Goal: Information Seeking & Learning: Check status

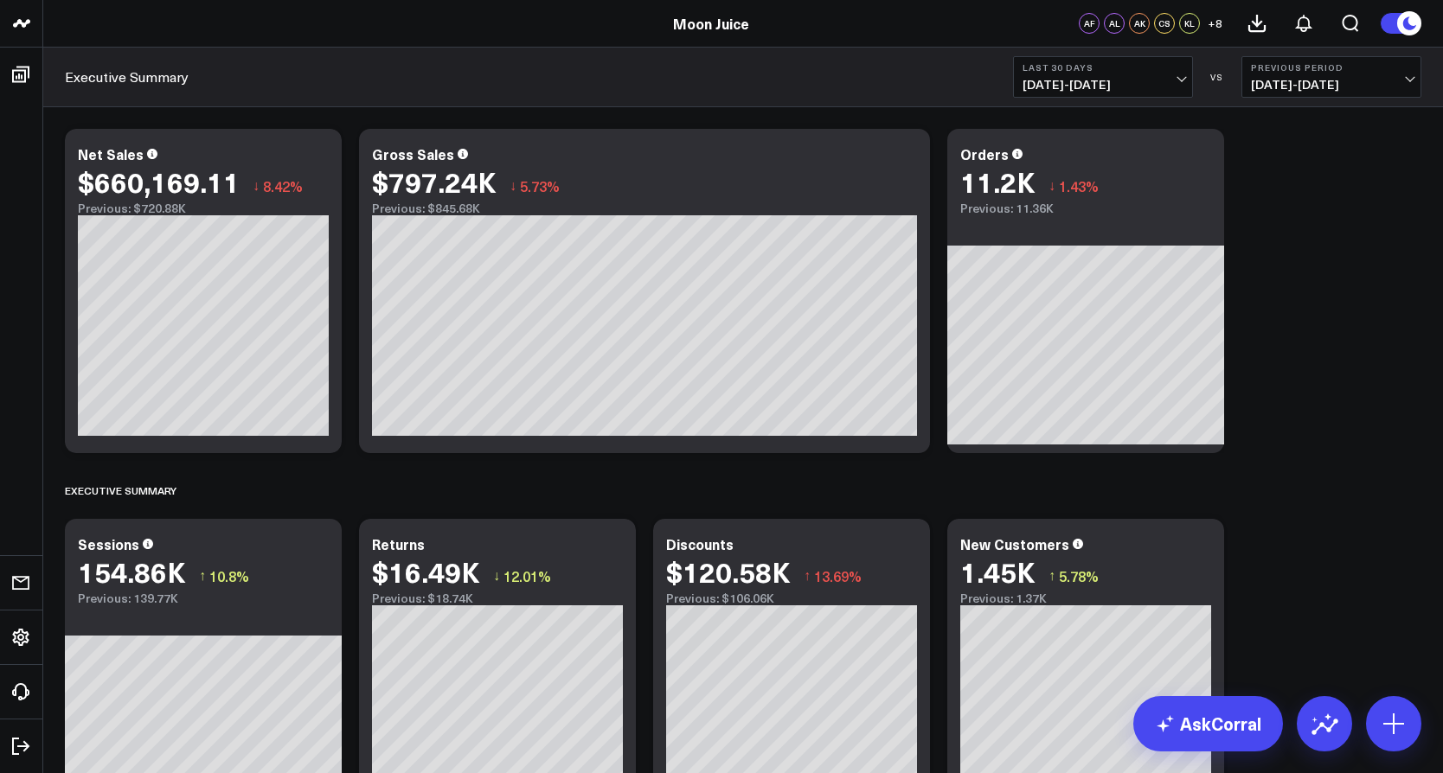
click at [1022, 97] on button "Last 30 Days [DATE] - [DATE]" at bounding box center [1103, 77] width 180 height 42
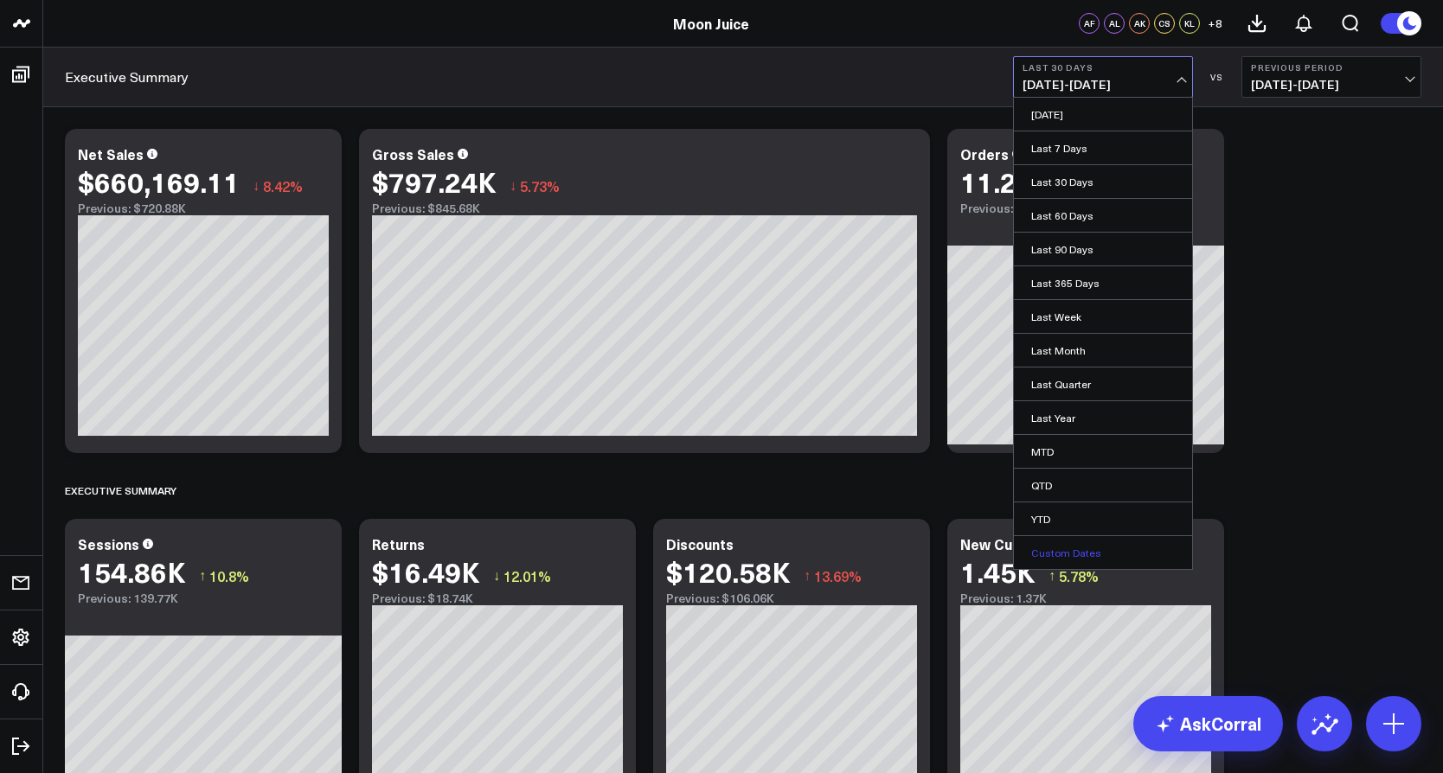
click at [1091, 554] on link "Custom Dates" at bounding box center [1103, 552] width 178 height 33
select select "9"
select select "2025"
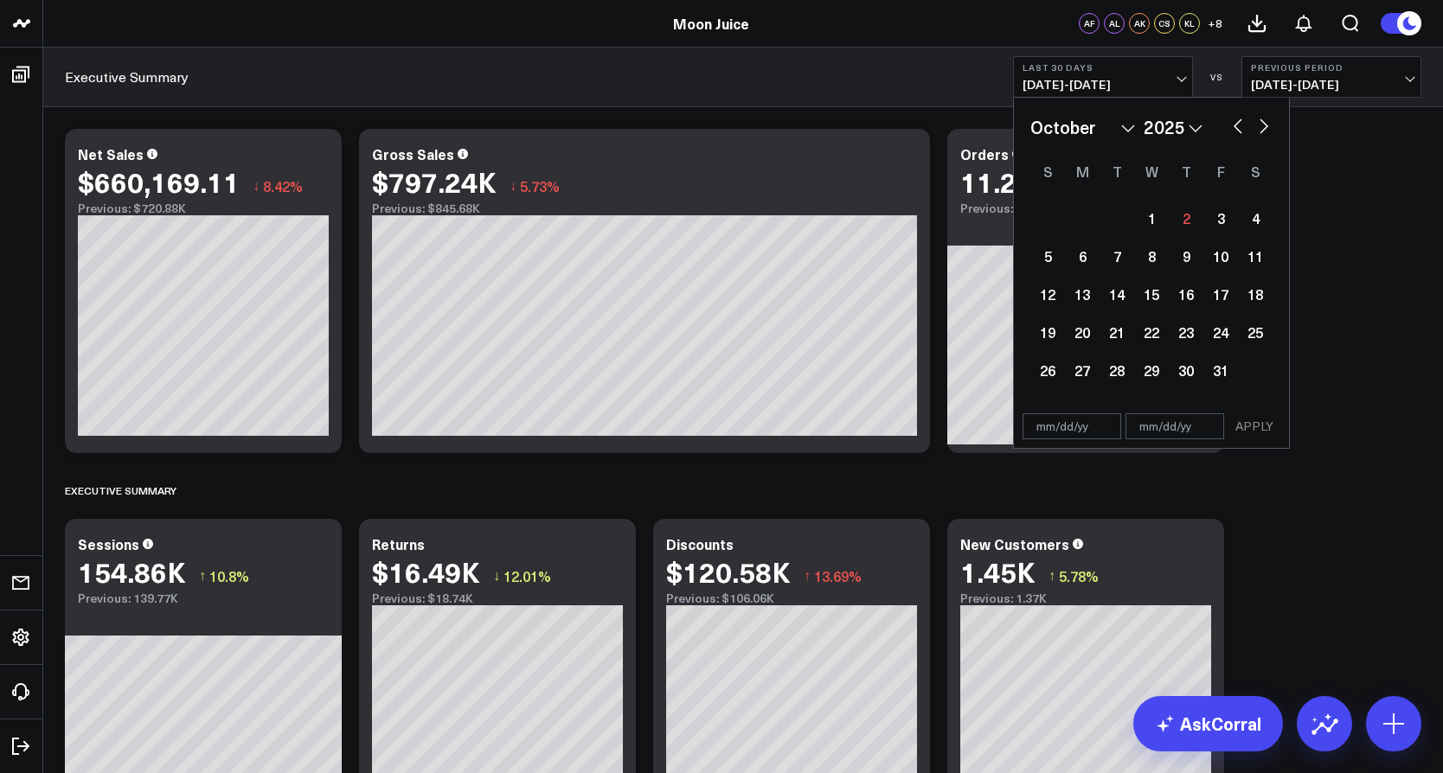
click at [1059, 130] on select "January February March April May June July August September October November De…" at bounding box center [1082, 127] width 105 height 26
click at [1030, 114] on select "January February March April May June July August September October November De…" at bounding box center [1082, 127] width 105 height 26
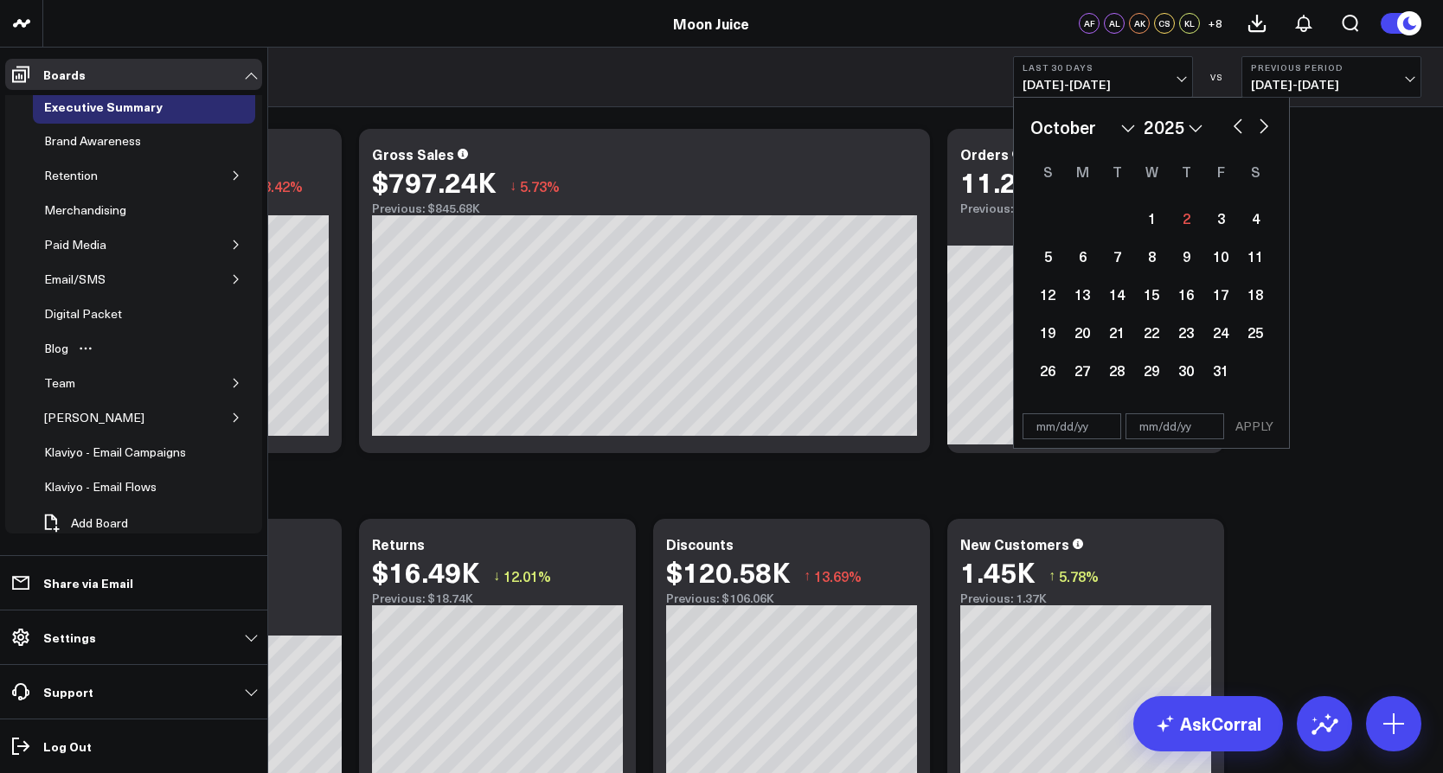
scroll to position [47, 0]
click at [125, 274] on icon "Open board menu" at bounding box center [123, 280] width 14 height 14
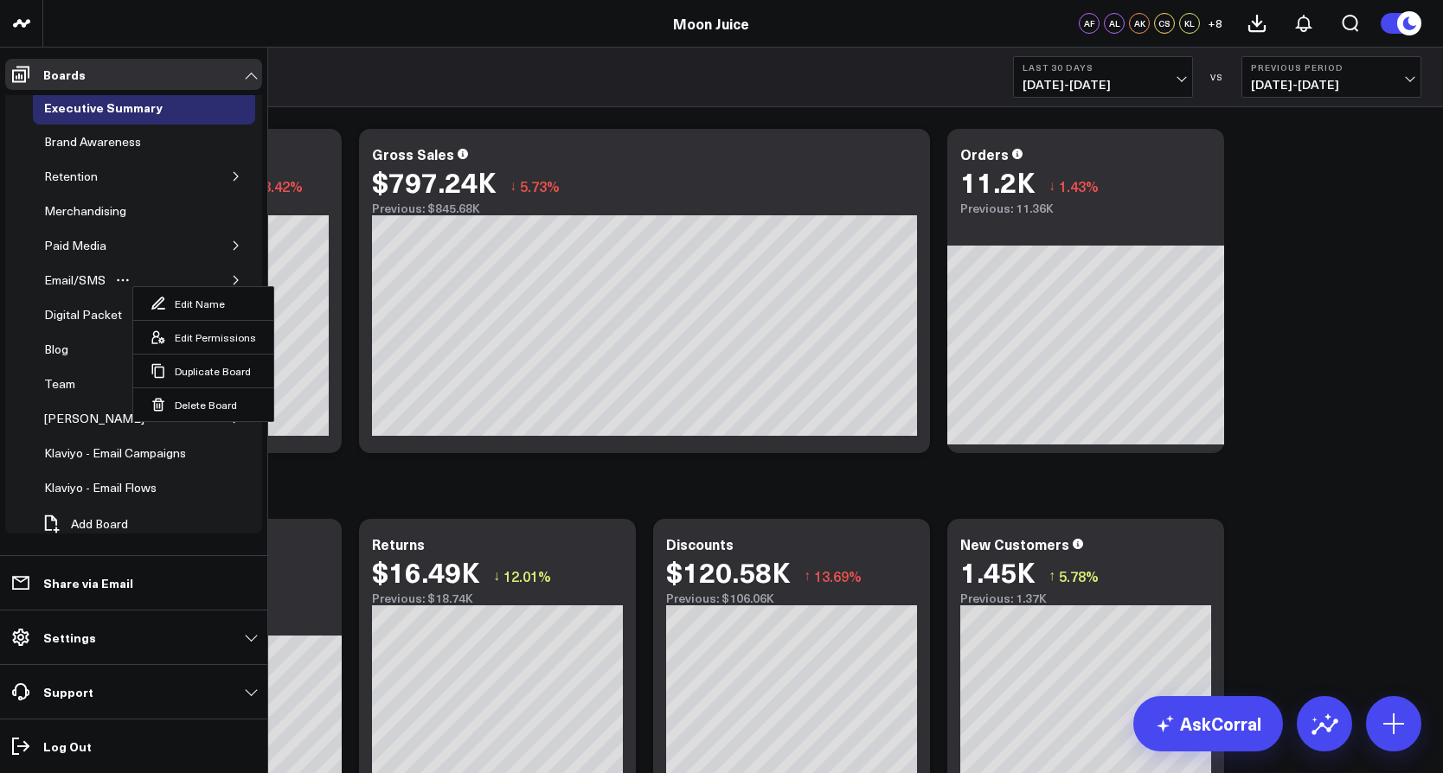
click at [228, 280] on button "button" at bounding box center [236, 280] width 17 height 17
click at [46, 362] on link "Email Performance" at bounding box center [122, 349] width 153 height 35
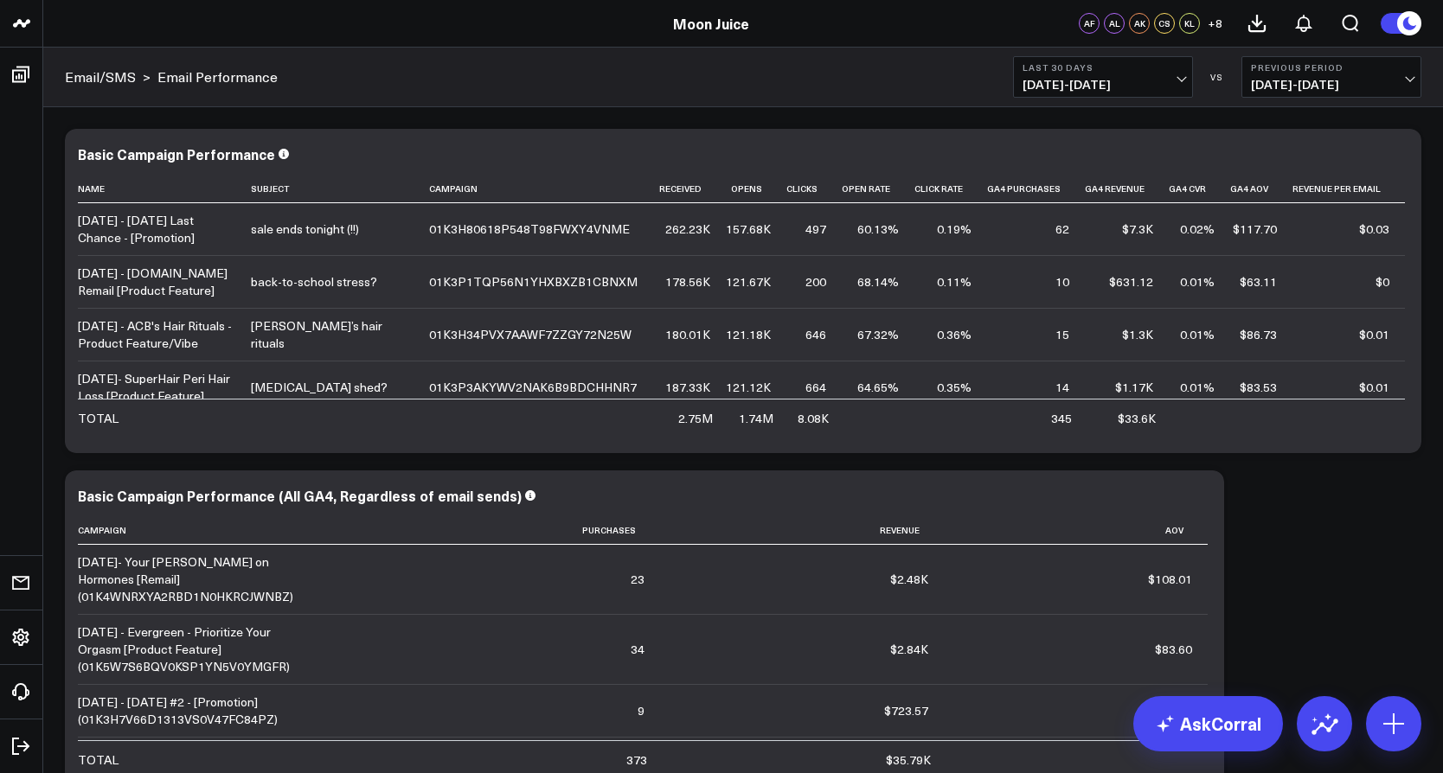
click at [1134, 78] on span "[DATE] - [DATE]" at bounding box center [1103, 85] width 161 height 14
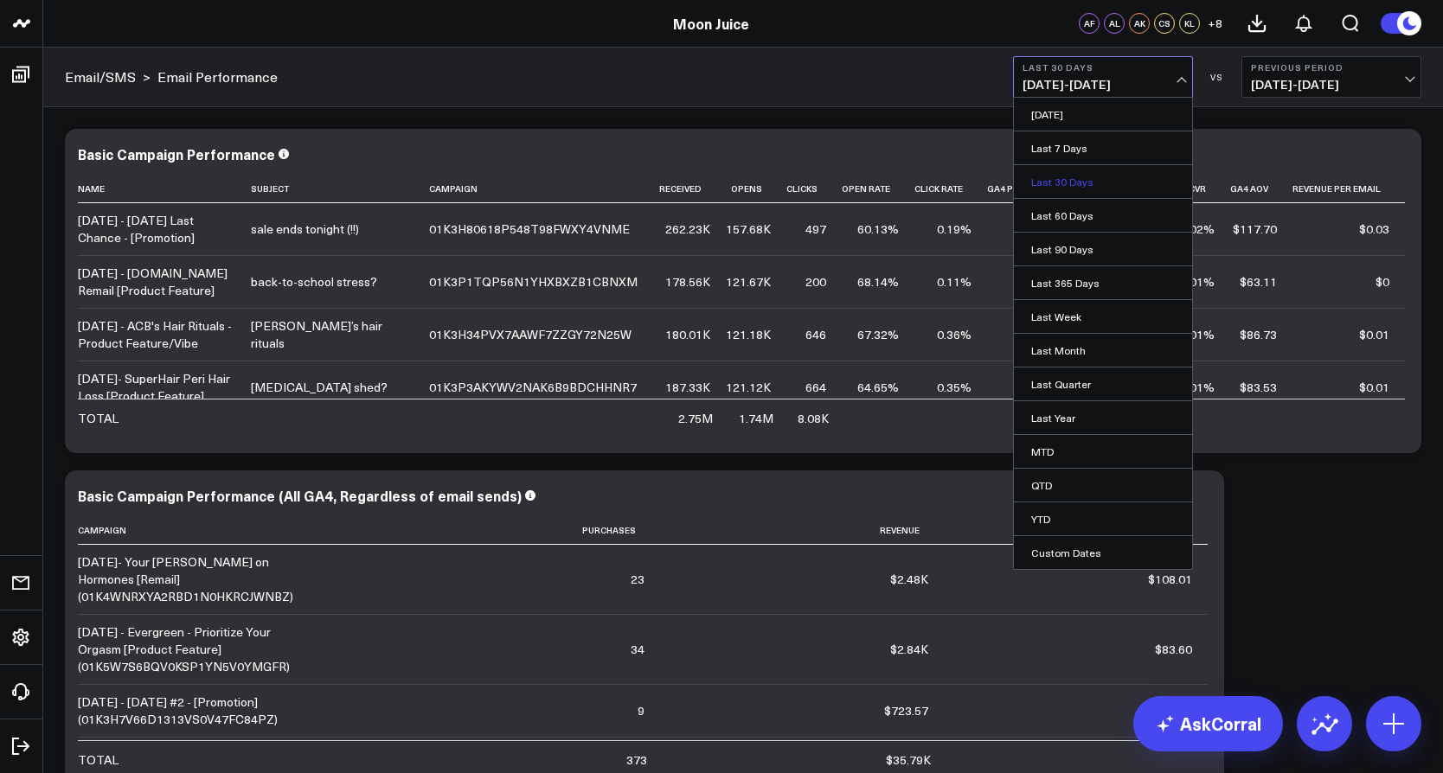
scroll to position [13, 0]
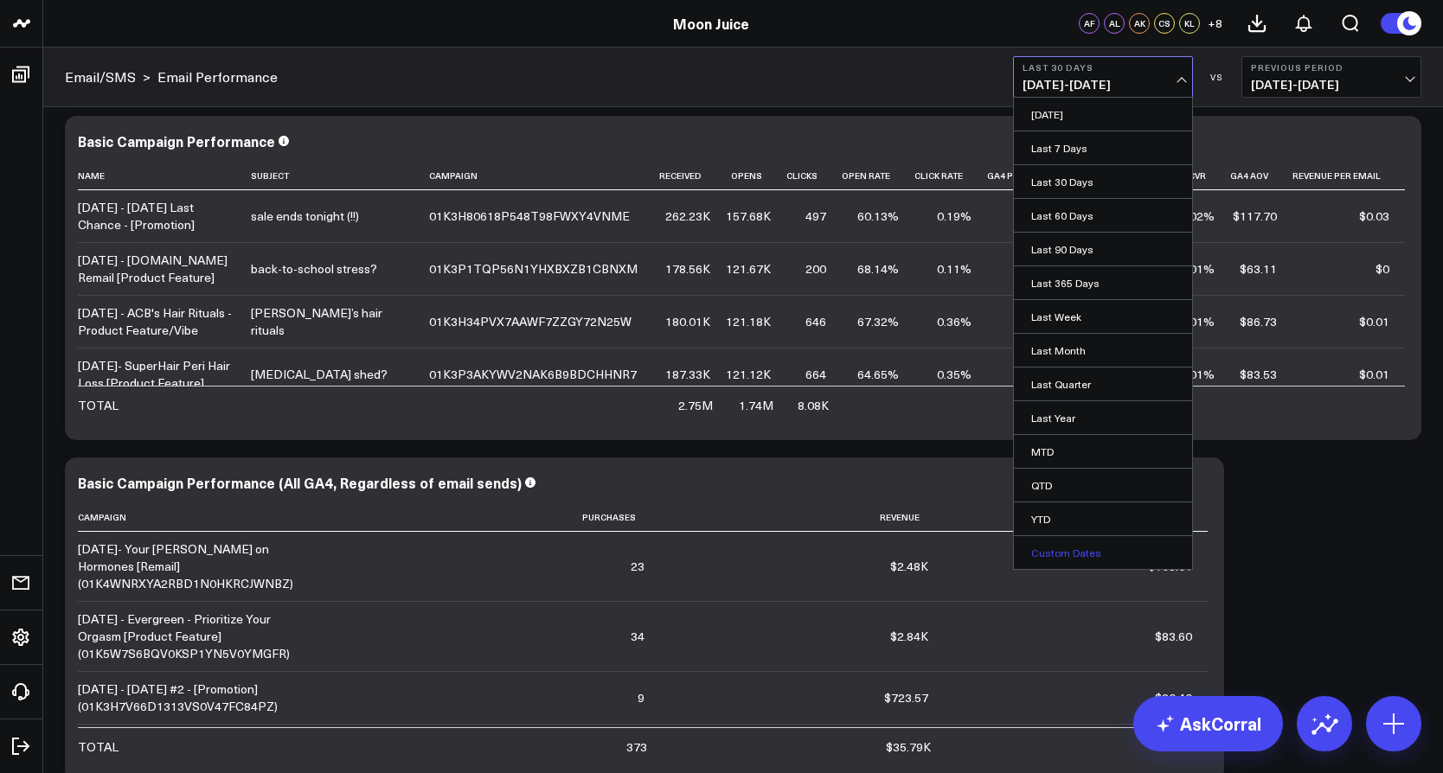
click at [1050, 556] on link "Custom Dates" at bounding box center [1103, 552] width 178 height 33
select select "9"
select select "2025"
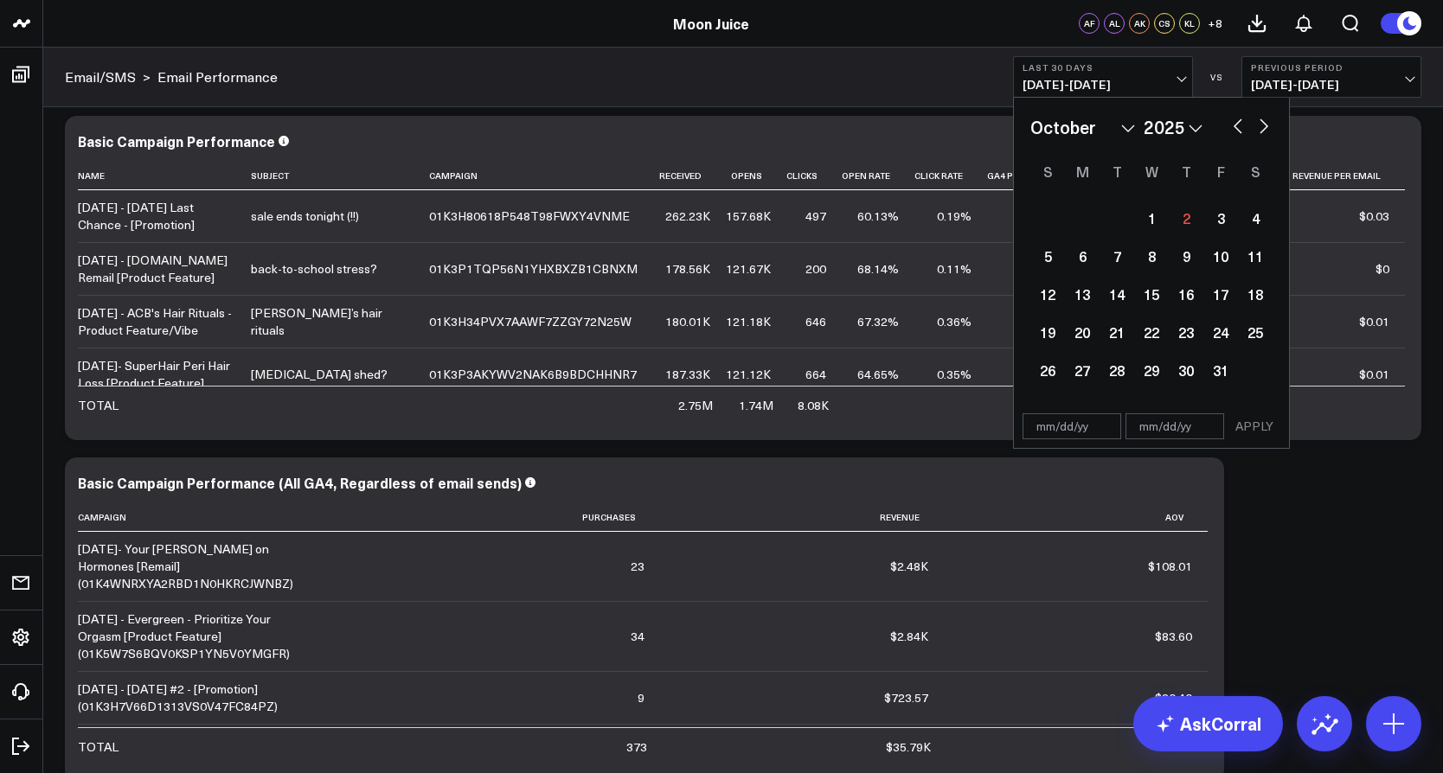
click at [1241, 126] on button "button" at bounding box center [1237, 124] width 17 height 21
select select "7"
select select "2025"
click at [1241, 126] on button "button" at bounding box center [1237, 124] width 17 height 21
select select "6"
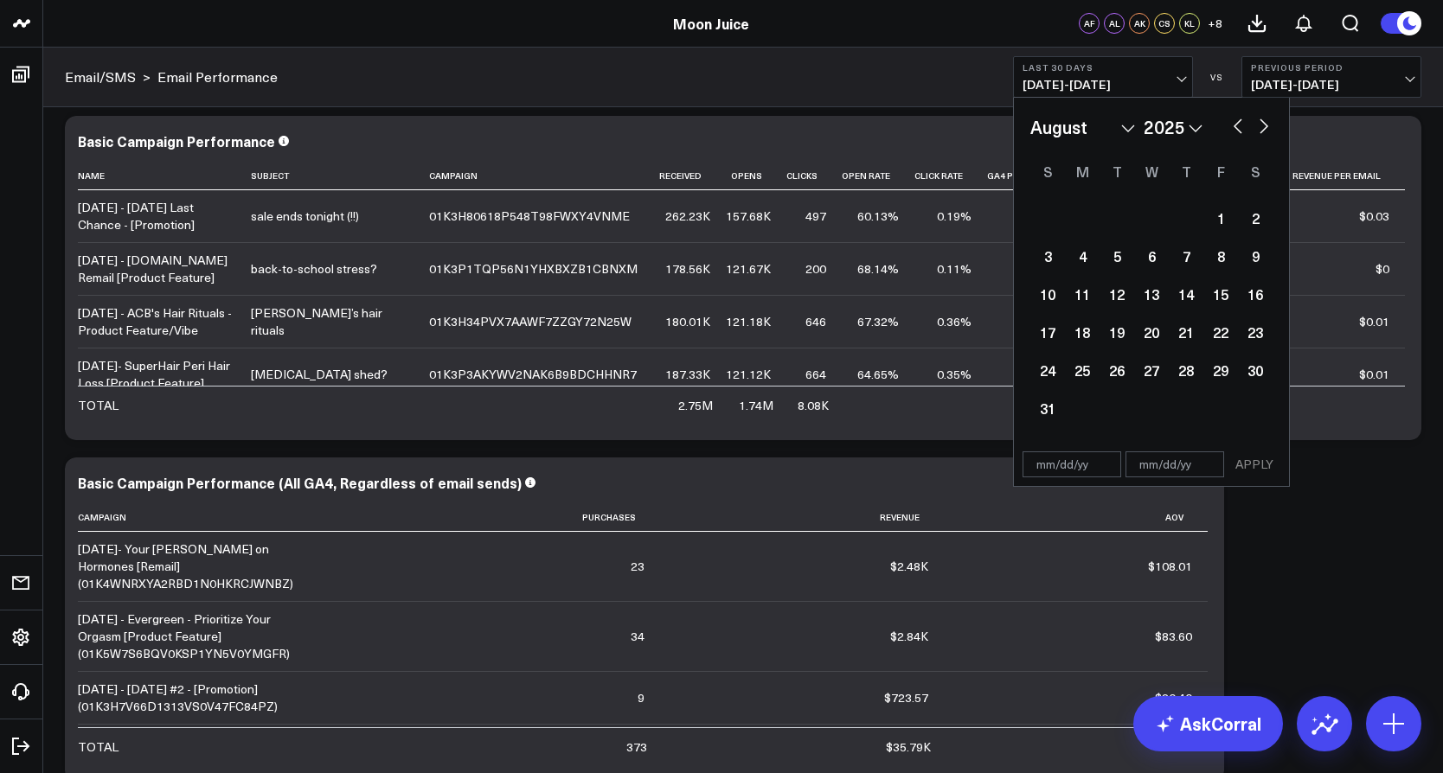
select select "2025"
click at [1241, 126] on button "button" at bounding box center [1237, 124] width 17 height 21
select select "5"
select select "2025"
click at [1241, 126] on button "button" at bounding box center [1237, 124] width 17 height 21
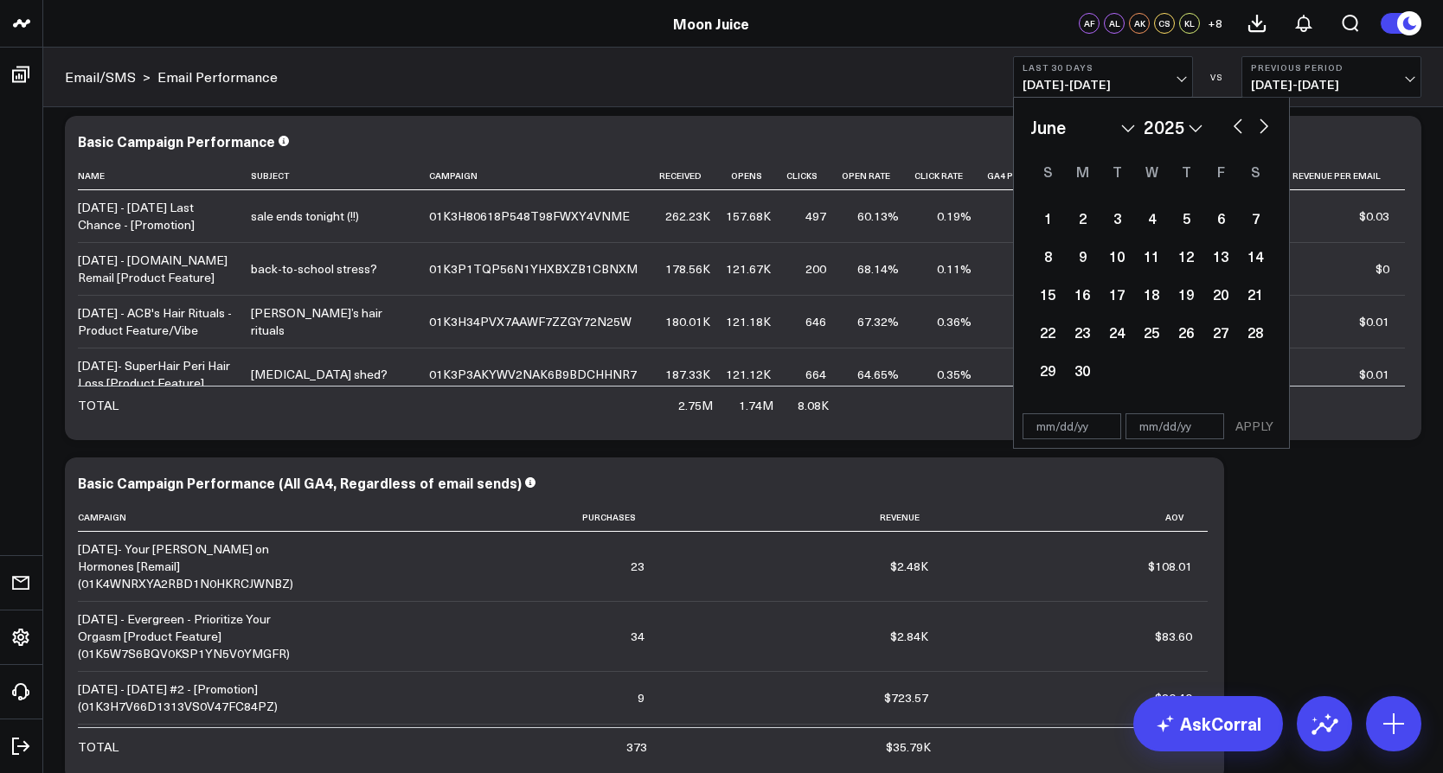
select select "4"
select select "2025"
click at [1185, 326] on div "22" at bounding box center [1186, 332] width 35 height 35
type input "[DATE]"
select select "4"
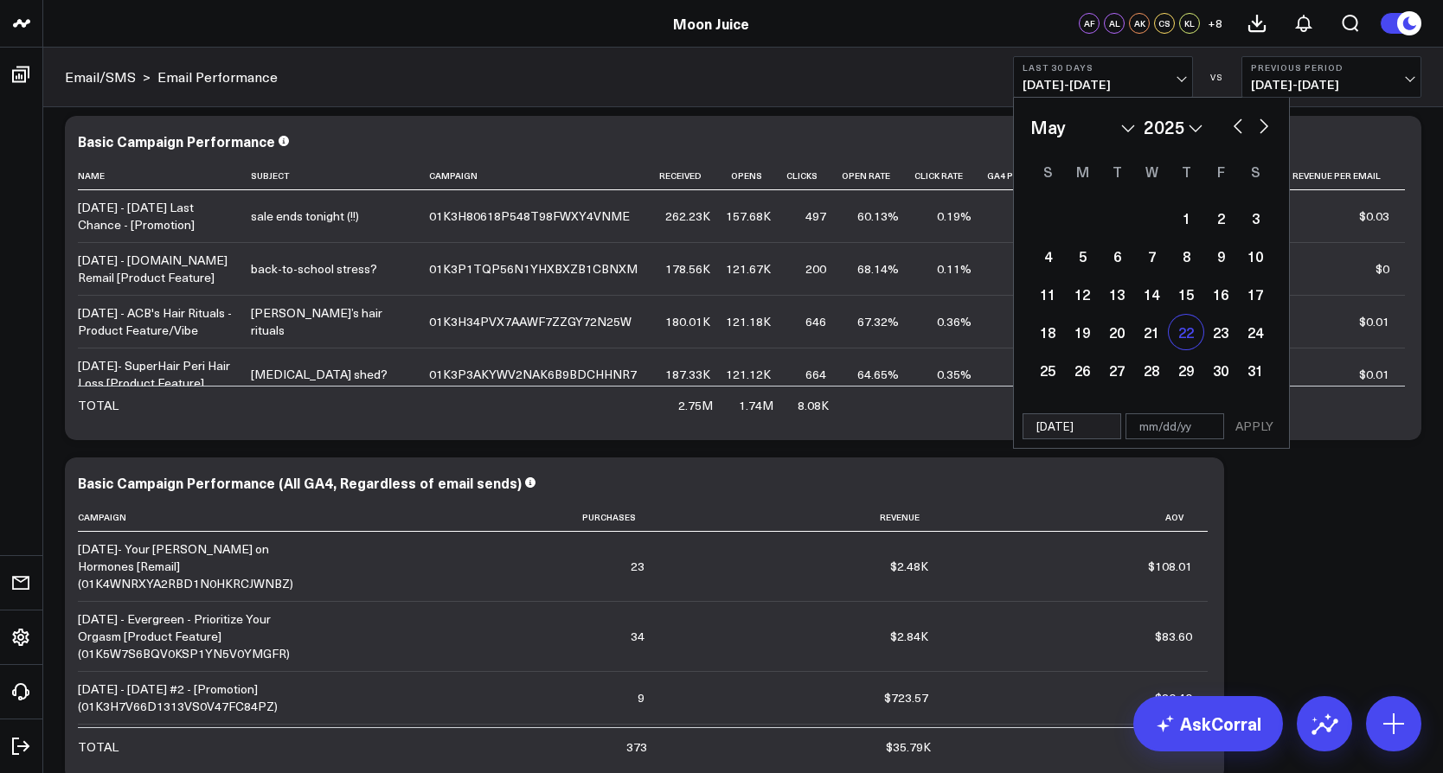
select select "2025"
click at [1121, 380] on div "27" at bounding box center [1117, 370] width 35 height 35
type input "[DATE]"
select select "4"
select select "2025"
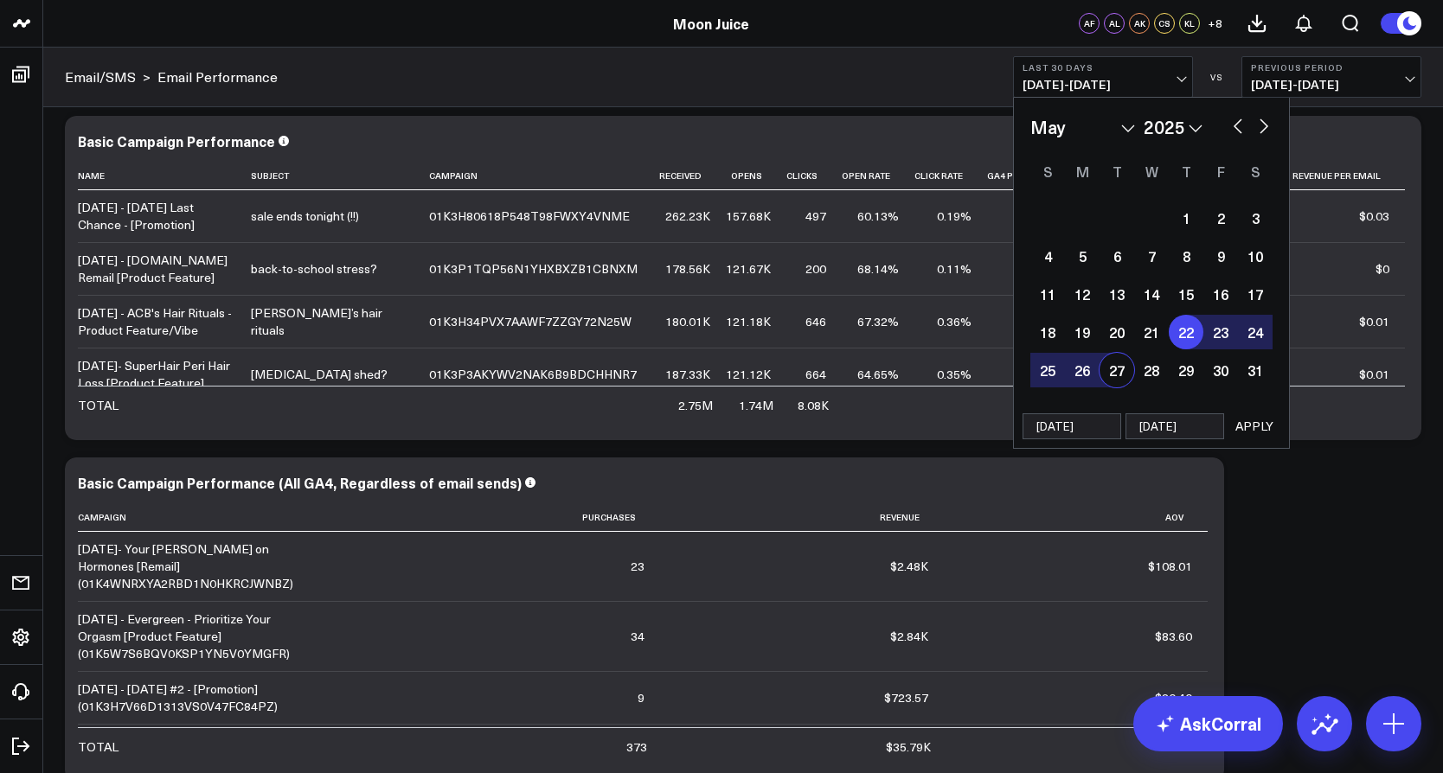
click at [1266, 414] on button "APPLY" at bounding box center [1254, 427] width 52 height 26
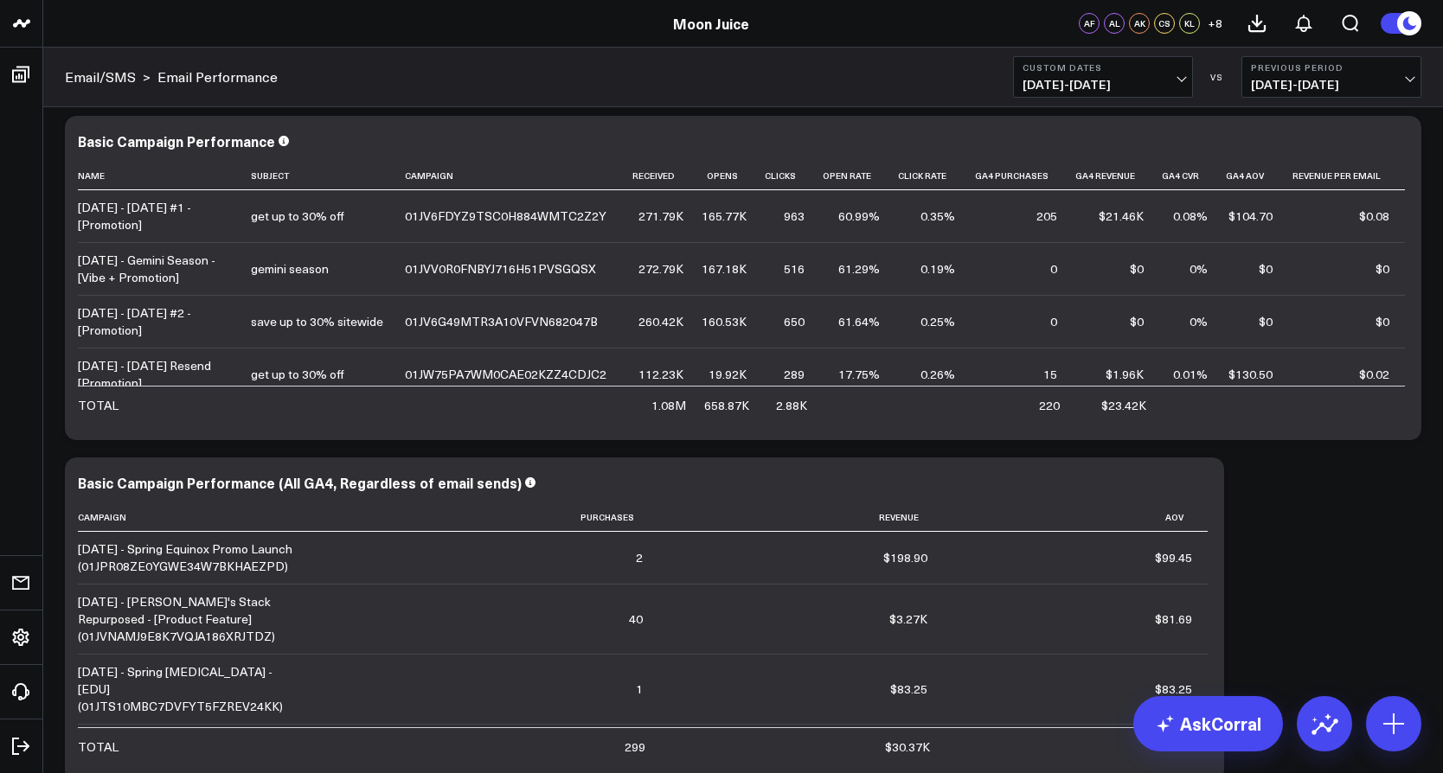
click at [1146, 76] on button "Custom Dates [DATE] - [DATE]" at bounding box center [1103, 77] width 180 height 42
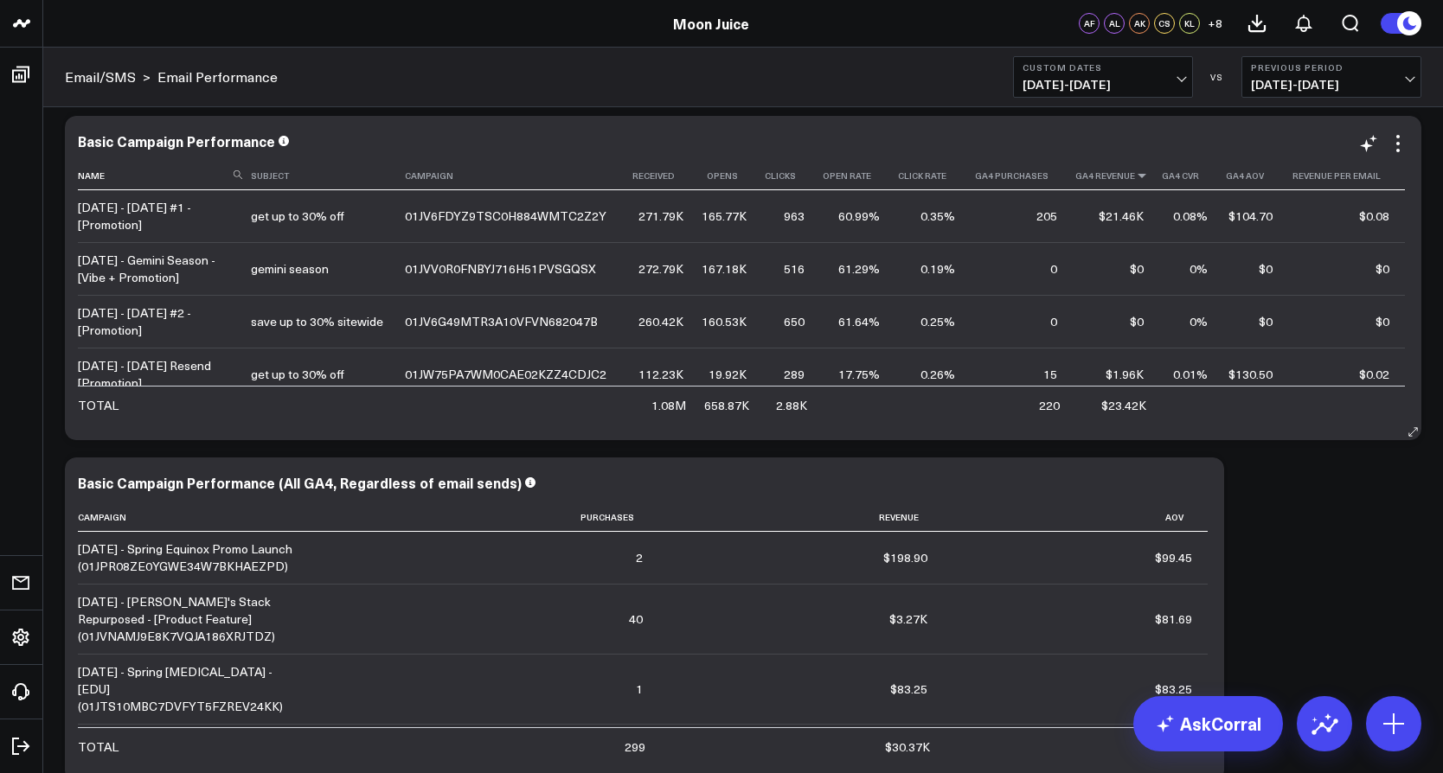
click at [1135, 175] on icon at bounding box center [1142, 175] width 14 height 10
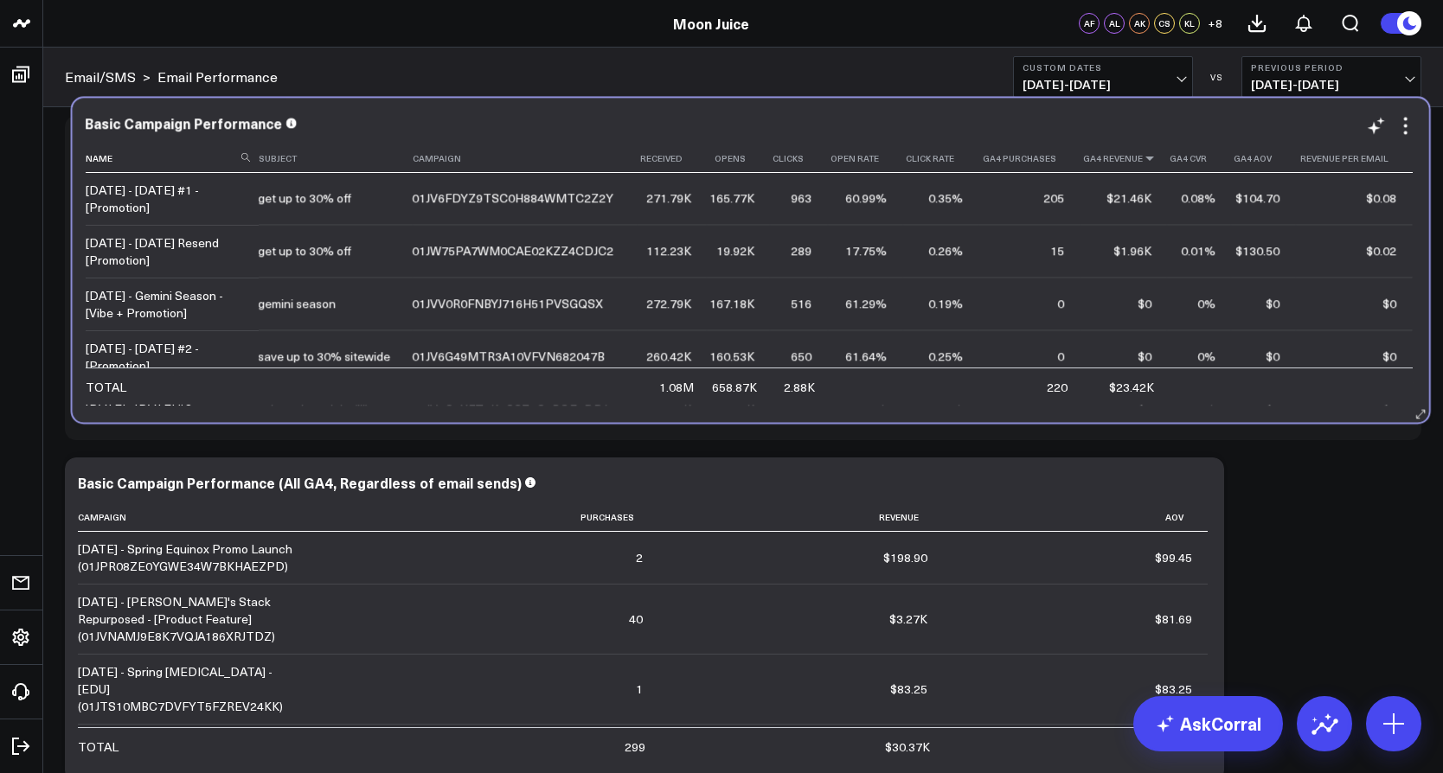
click at [1143, 157] on icon at bounding box center [1150, 158] width 14 height 10
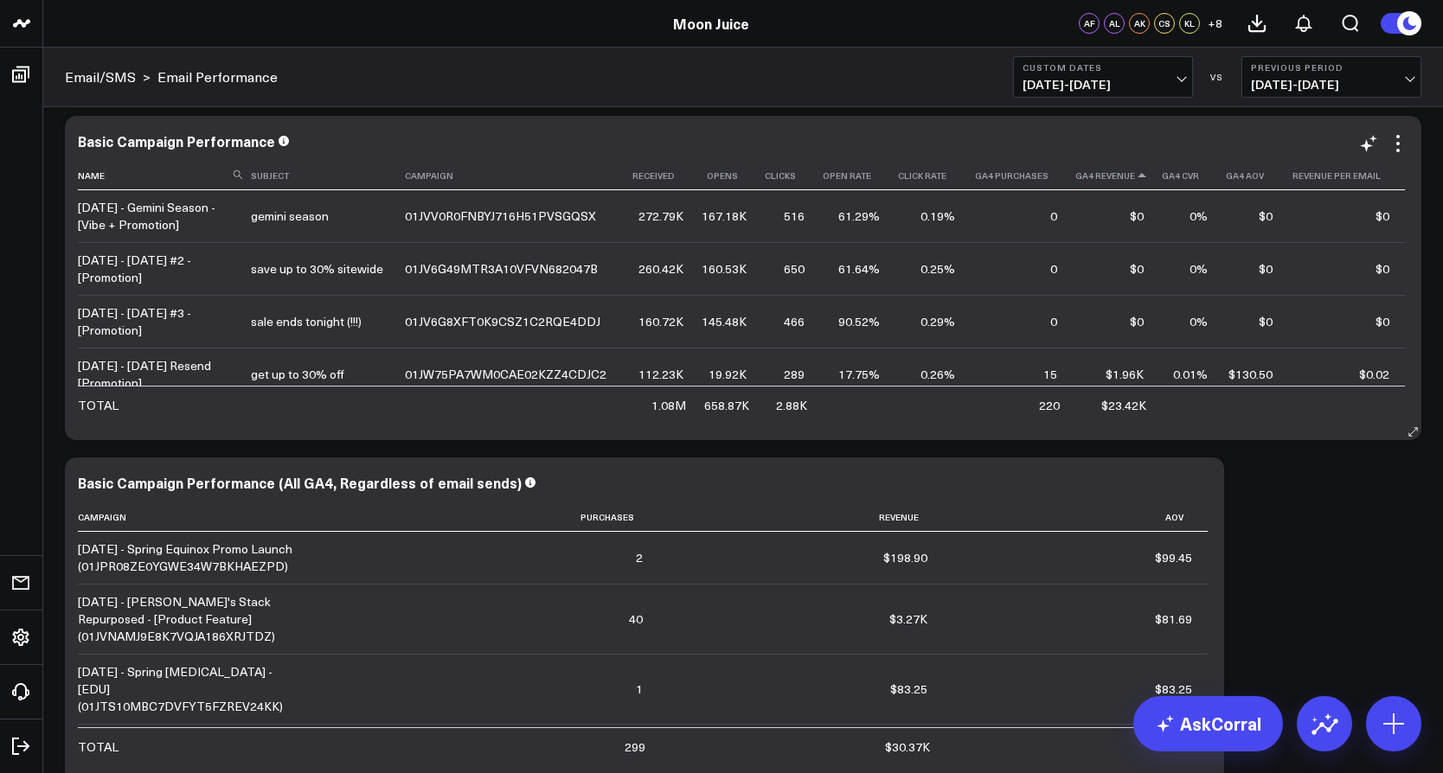
click at [1136, 174] on icon at bounding box center [1142, 175] width 14 height 10
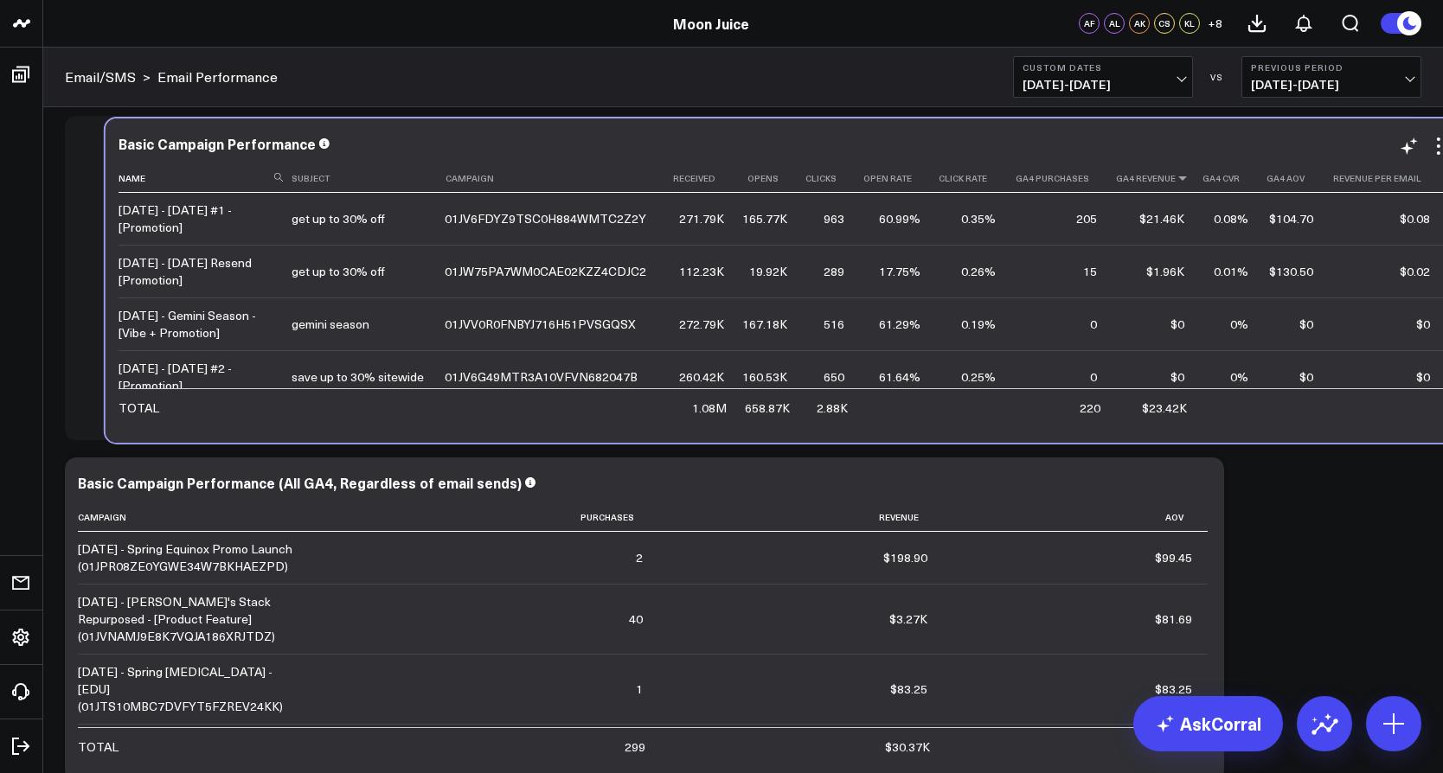
click at [1176, 176] on icon at bounding box center [1183, 178] width 14 height 10
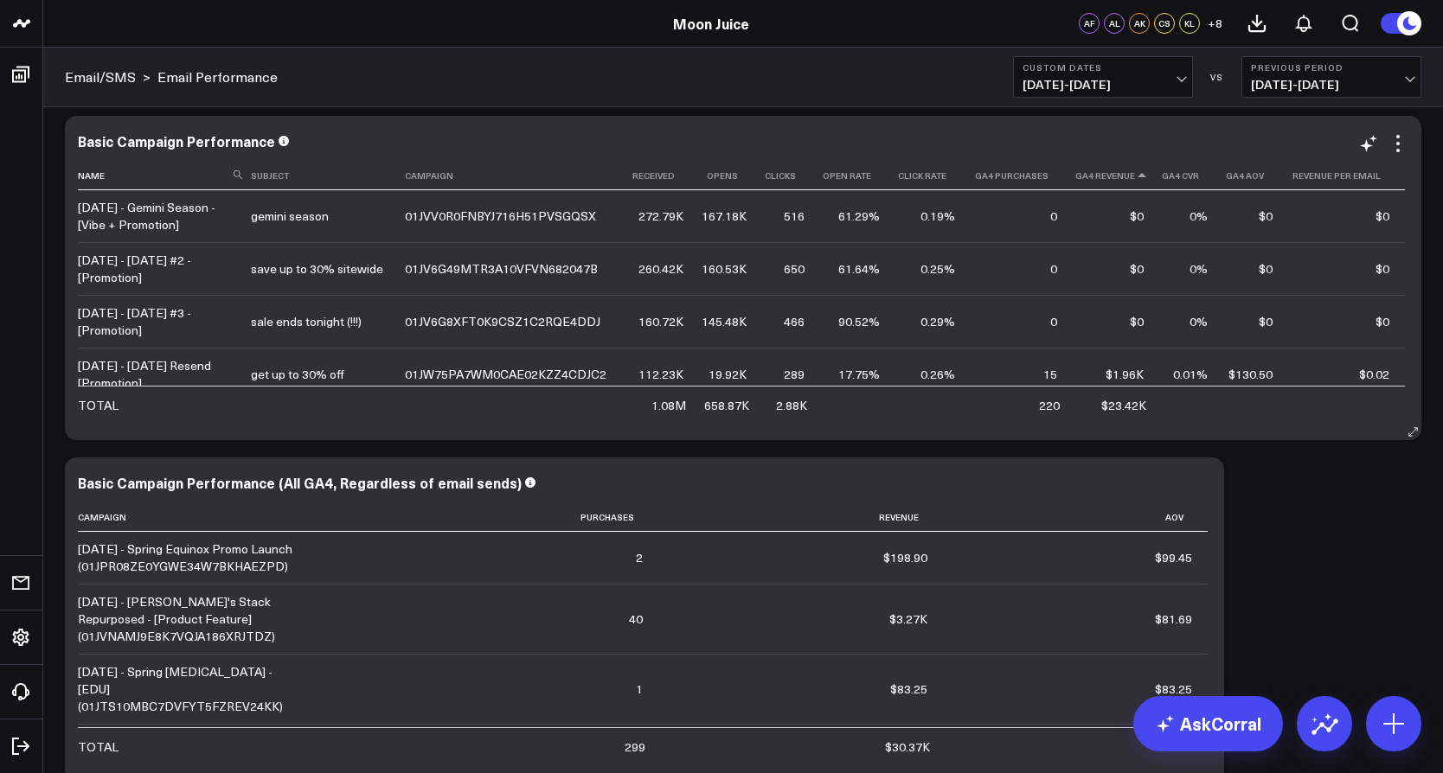
click at [1140, 175] on icon at bounding box center [1142, 175] width 14 height 10
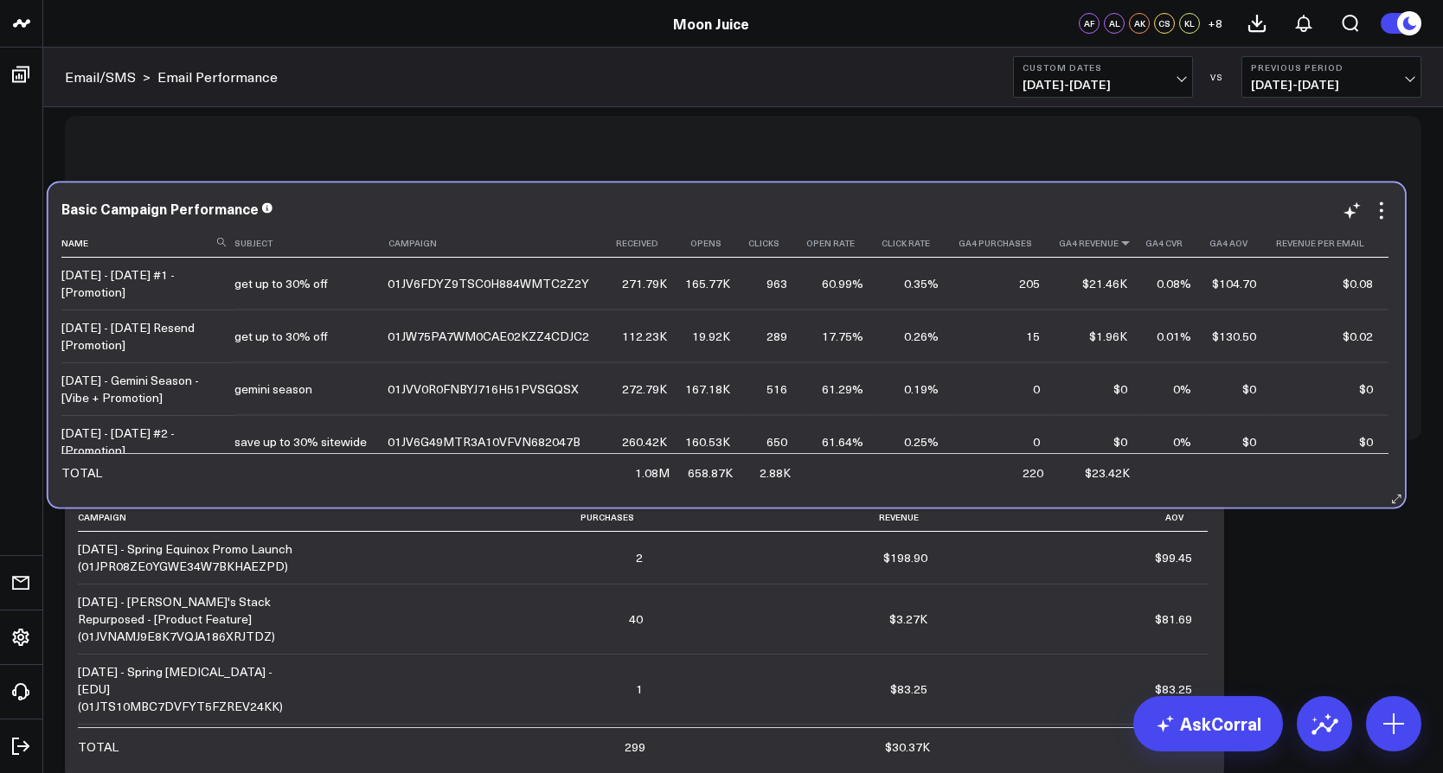
click at [1124, 242] on icon at bounding box center [1126, 243] width 14 height 10
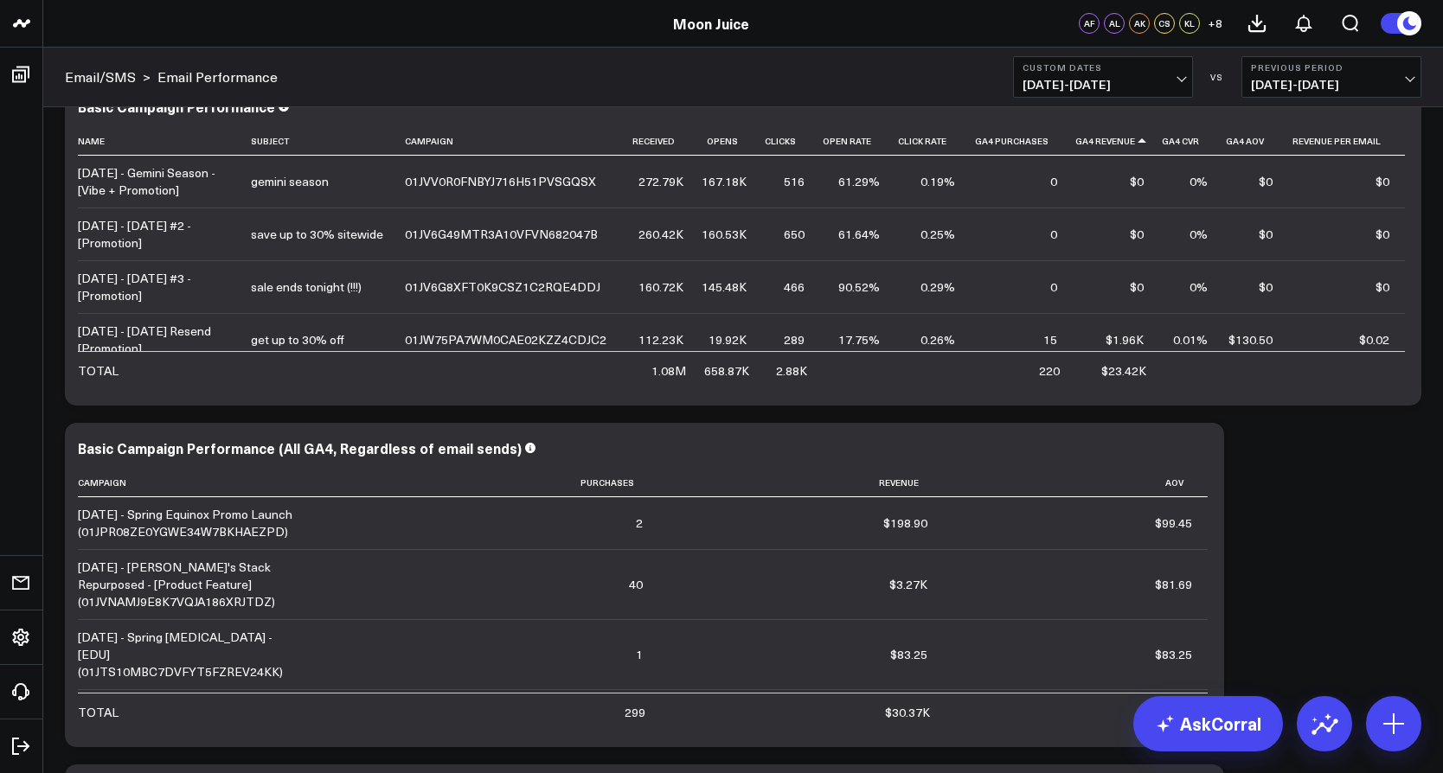
click at [1138, 90] on span "[DATE] - [DATE]" at bounding box center [1103, 85] width 161 height 14
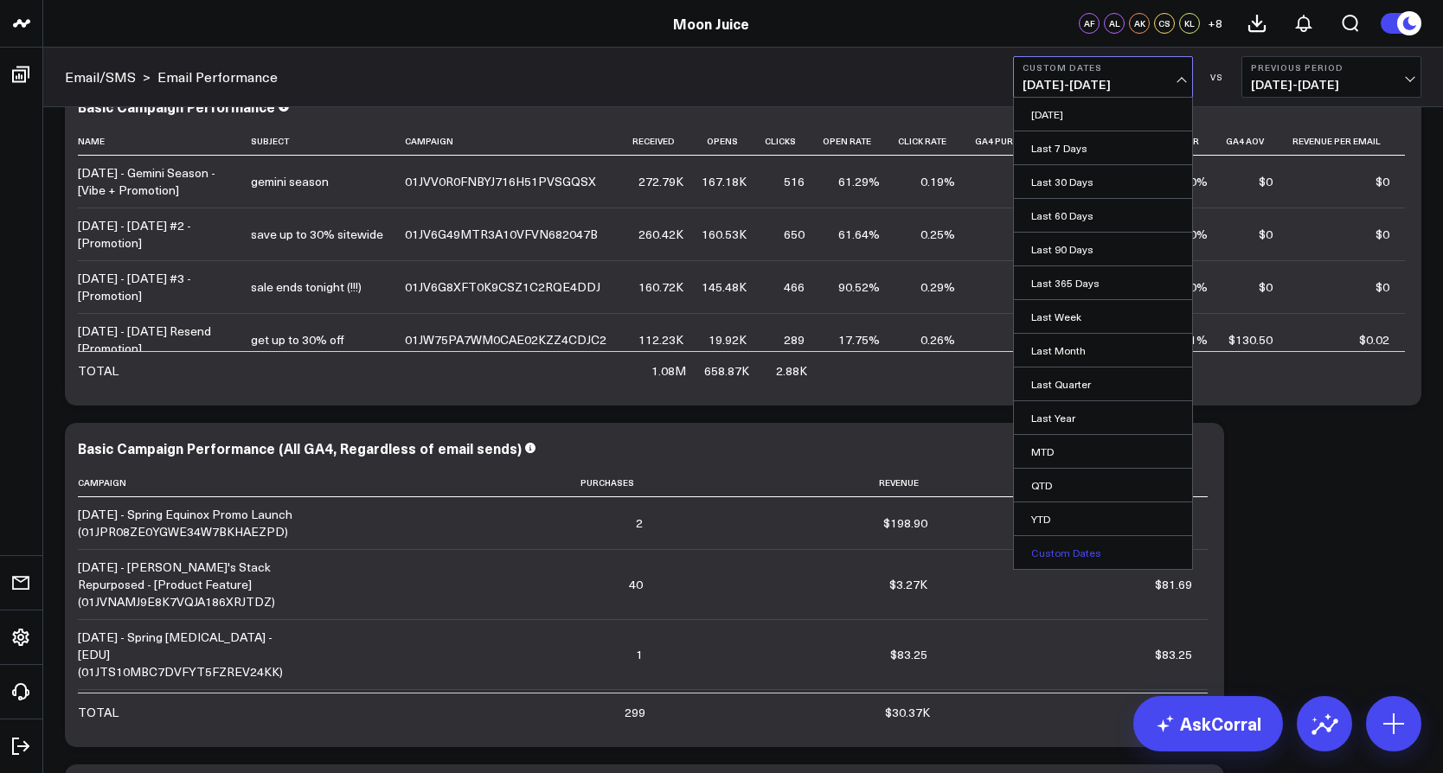
click at [1042, 558] on link "Custom Dates" at bounding box center [1103, 552] width 178 height 33
select select "9"
select select "2025"
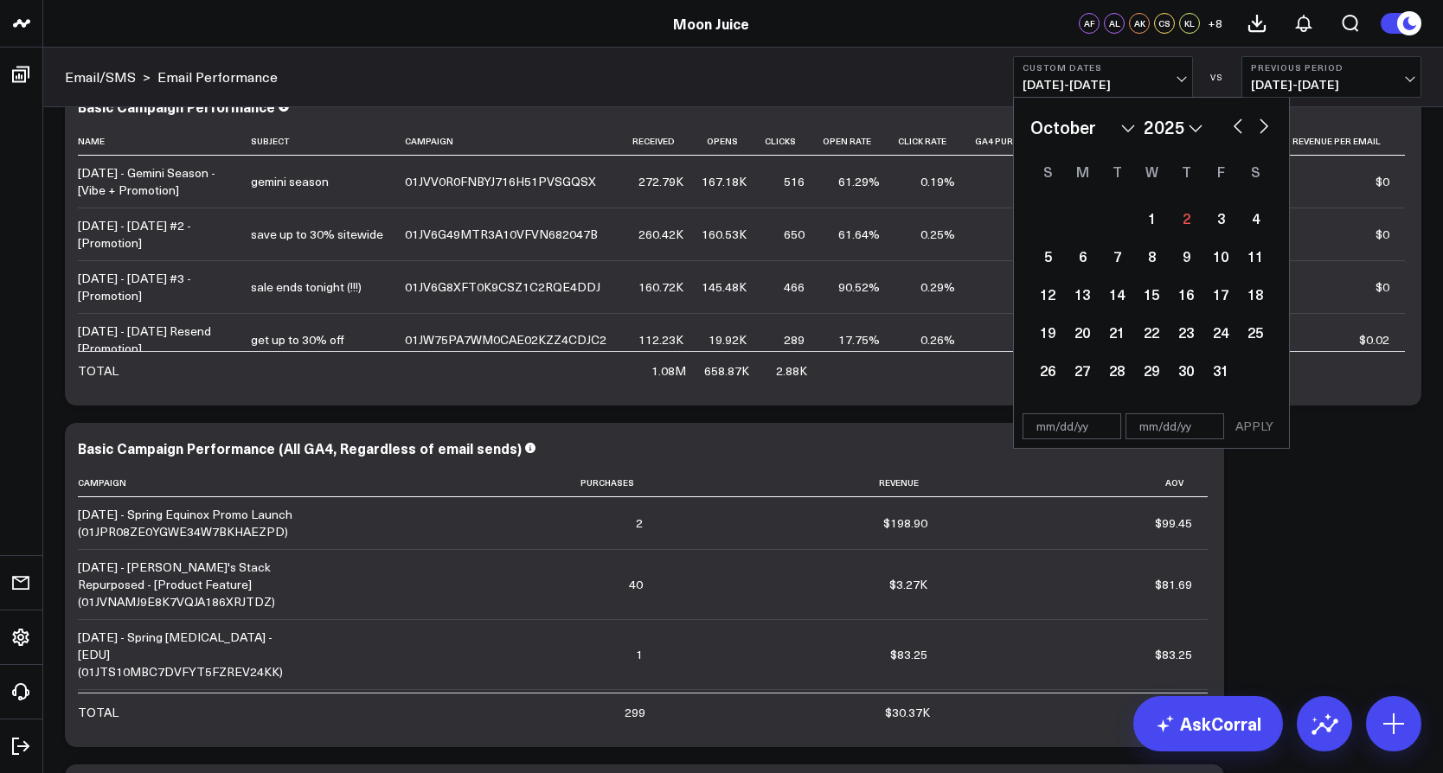
click at [1235, 126] on button "button" at bounding box center [1237, 124] width 17 height 21
select select "6"
select select "2025"
click at [1235, 126] on button "button" at bounding box center [1237, 124] width 17 height 21
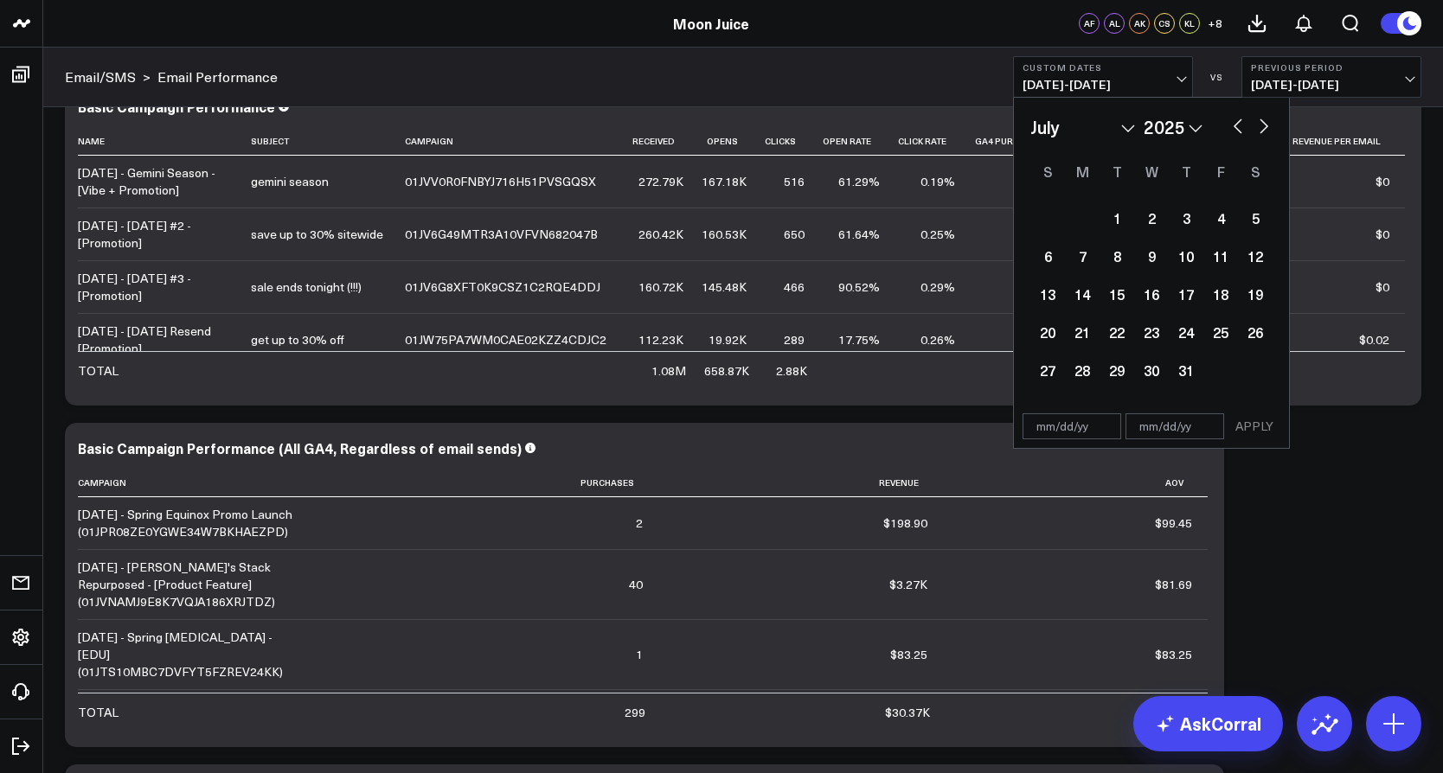
select select "4"
select select "2025"
click at [1235, 126] on button "button" at bounding box center [1237, 124] width 17 height 21
select select "3"
select select "2025"
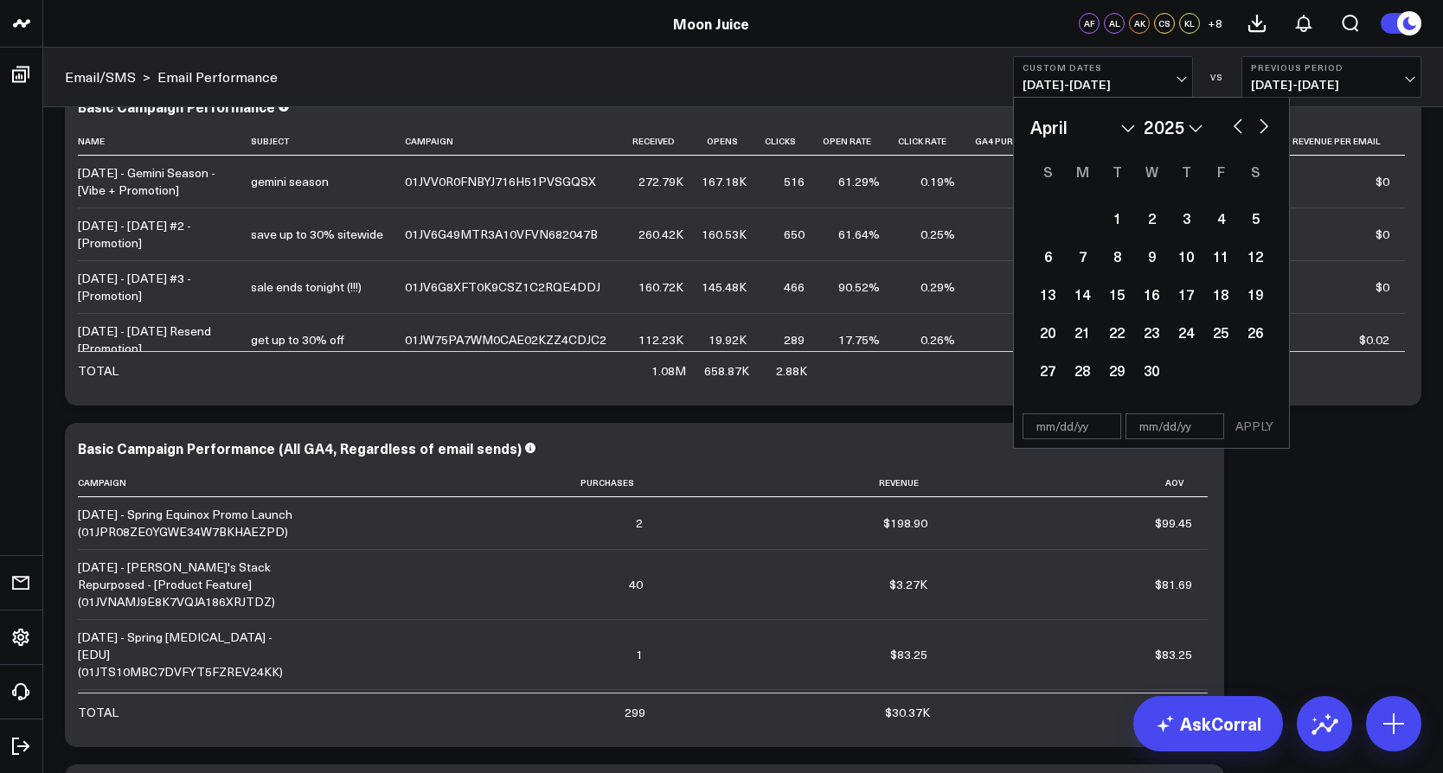
click at [1235, 126] on button "button" at bounding box center [1237, 124] width 17 height 21
select select "2"
select select "2025"
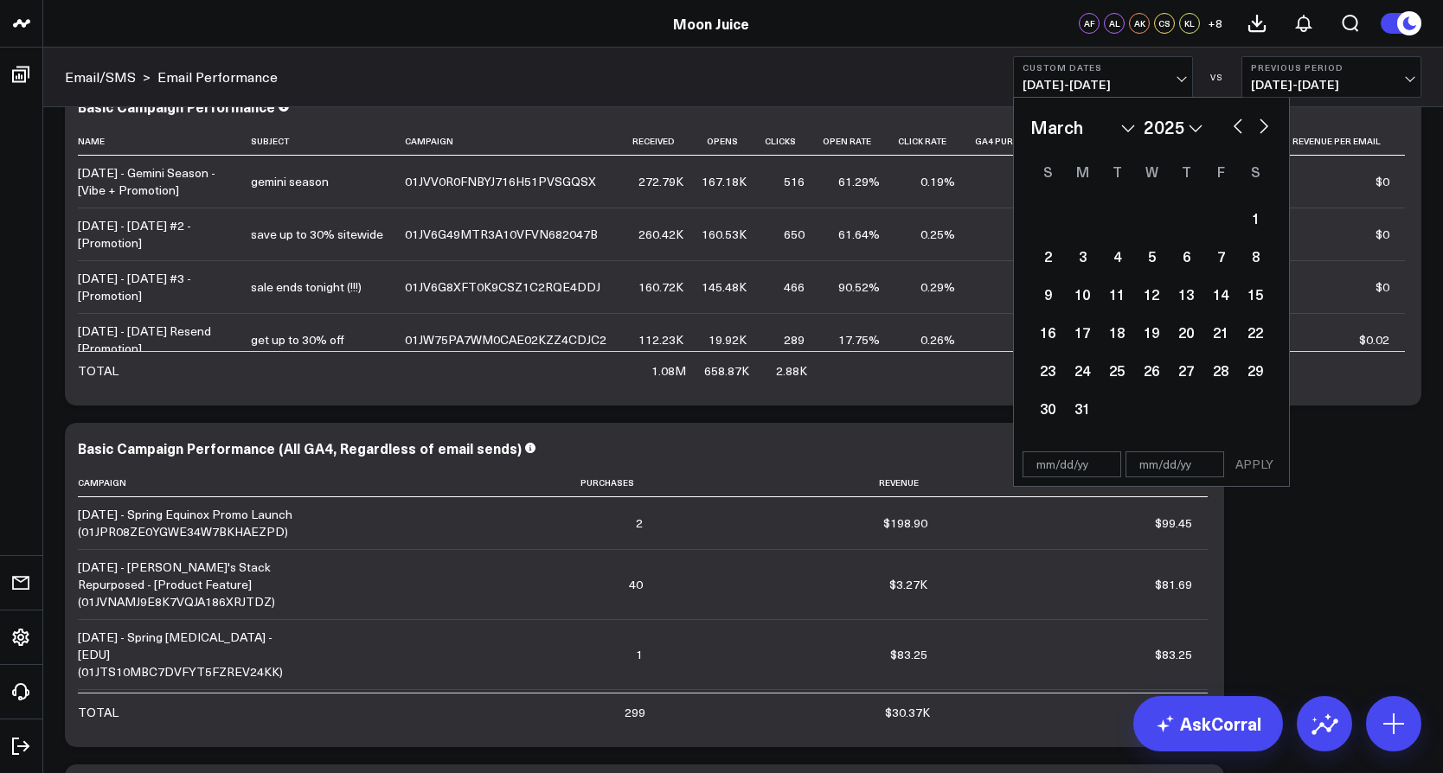
click at [1235, 126] on button "button" at bounding box center [1237, 124] width 17 height 21
select select "1"
select select "2025"
click at [1235, 126] on button "button" at bounding box center [1237, 124] width 17 height 21
select select "2025"
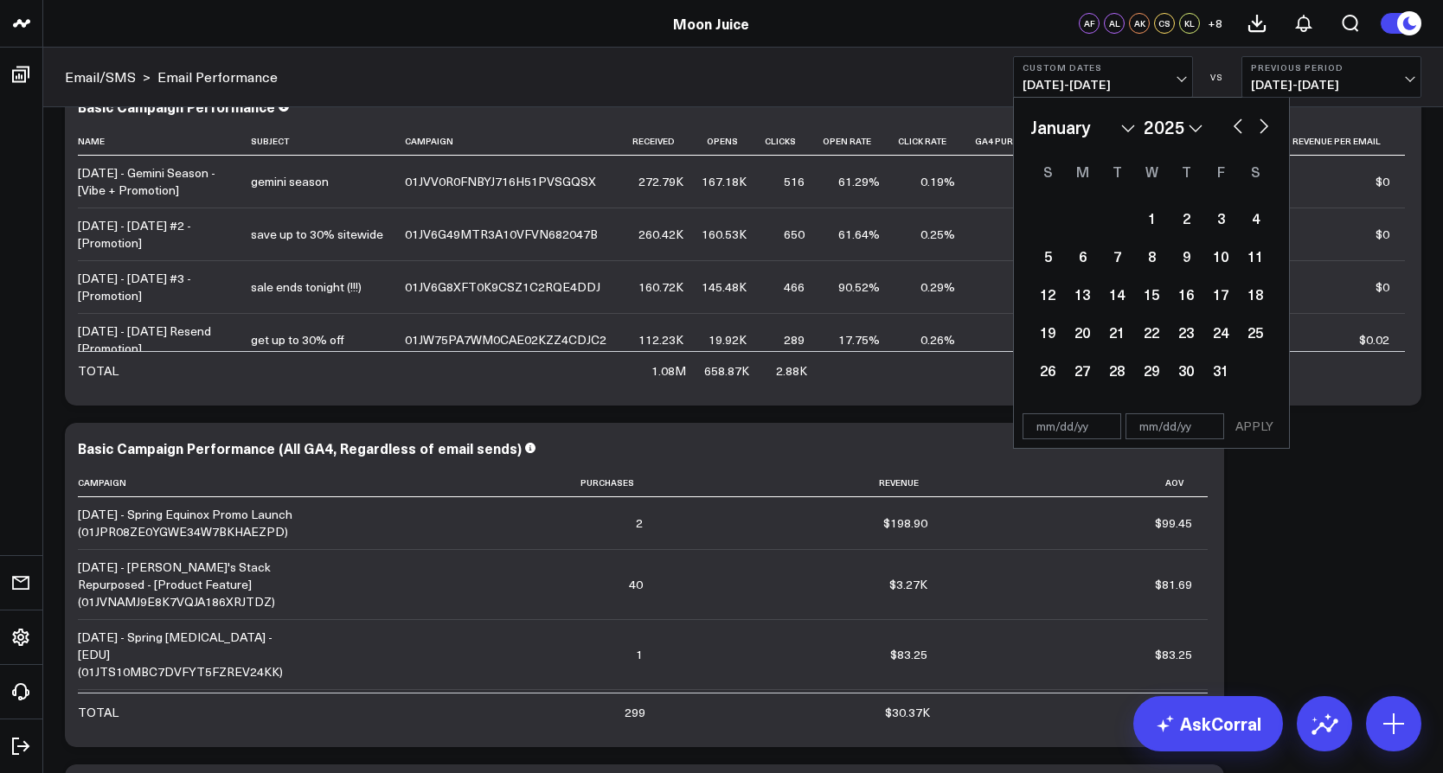
click at [1235, 126] on button "button" at bounding box center [1237, 124] width 17 height 21
select select "11"
select select "2024"
click at [1235, 126] on button "button" at bounding box center [1237, 124] width 17 height 21
select select "10"
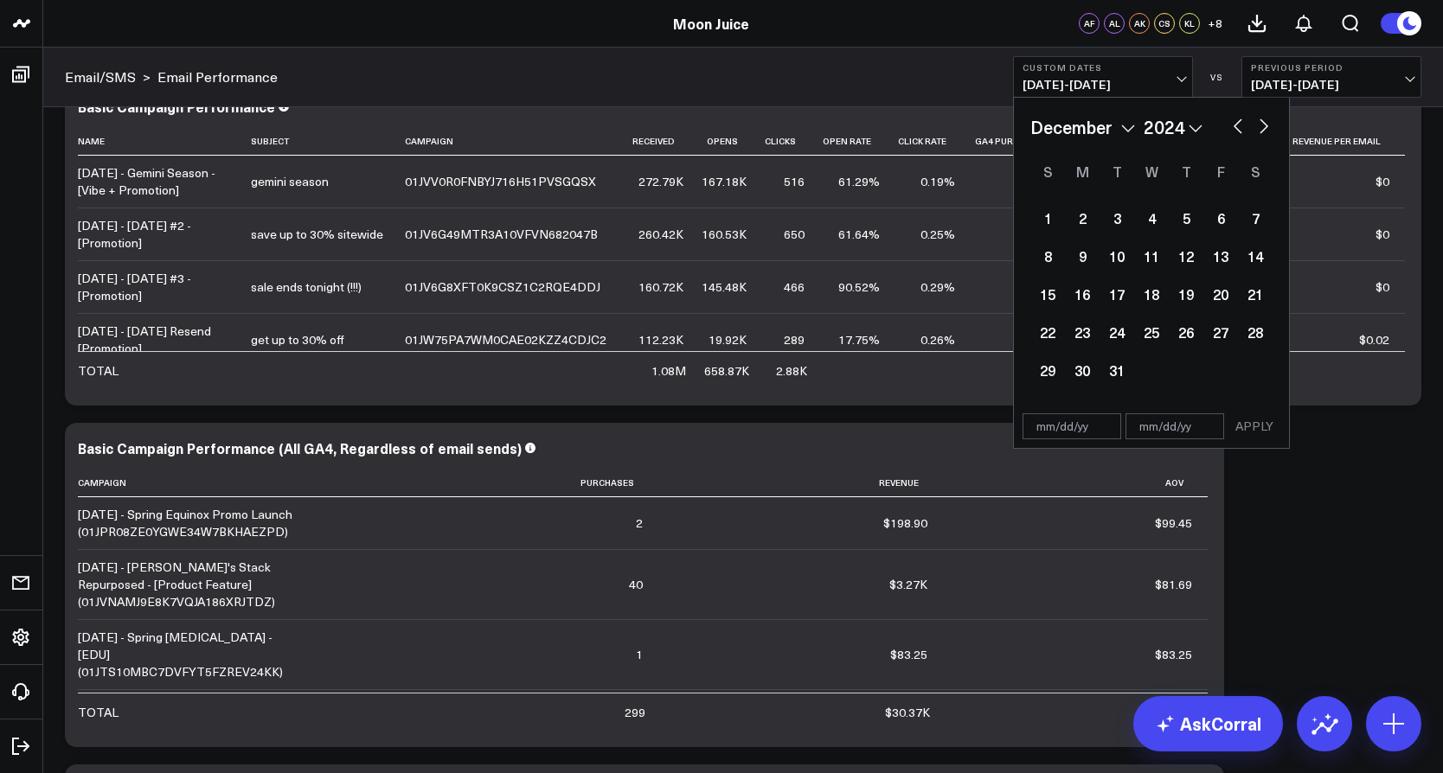
select select "2024"
click at [1039, 372] on div "24" at bounding box center [1047, 370] width 35 height 35
type input "[DATE]"
select select "10"
select select "2024"
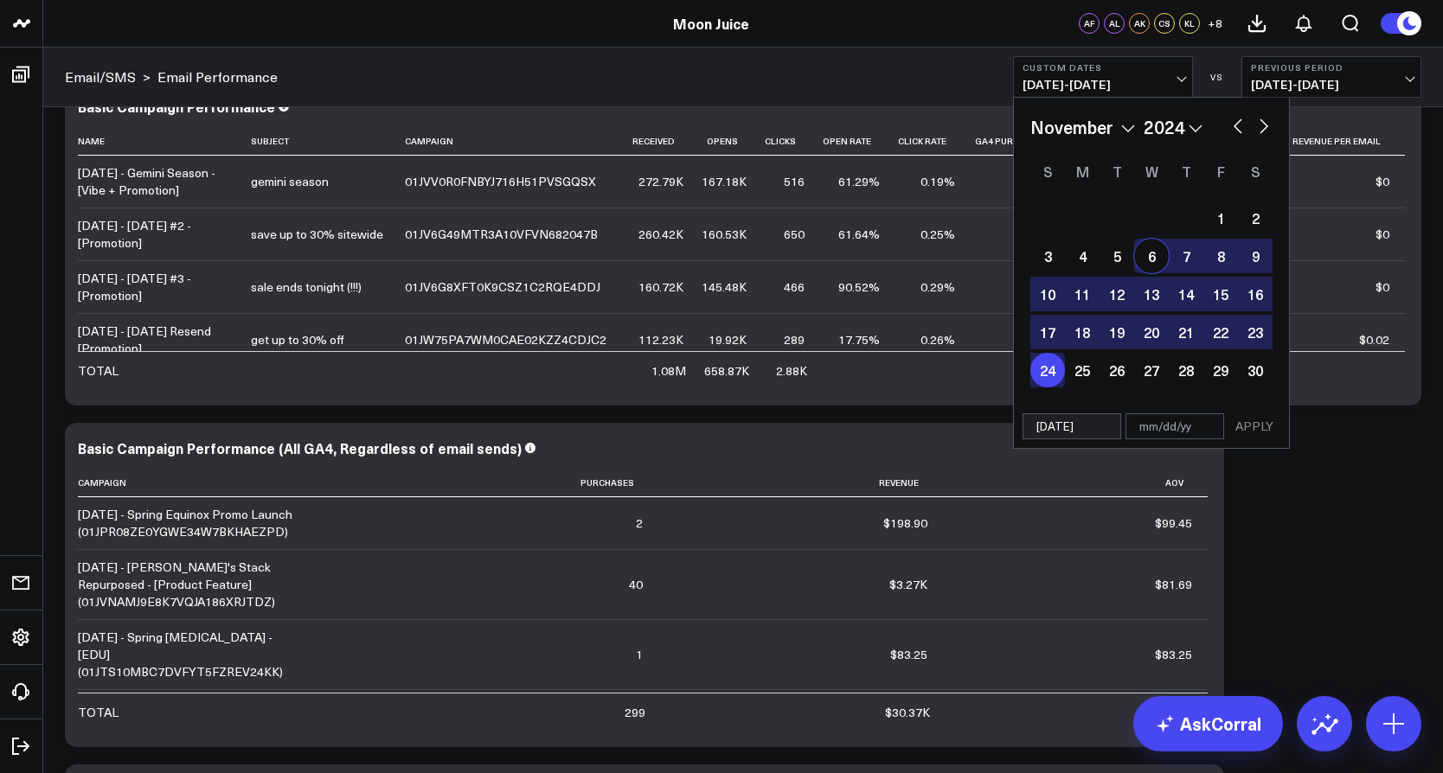
click at [1261, 123] on button "button" at bounding box center [1263, 124] width 17 height 21
select select "11"
select select "2024"
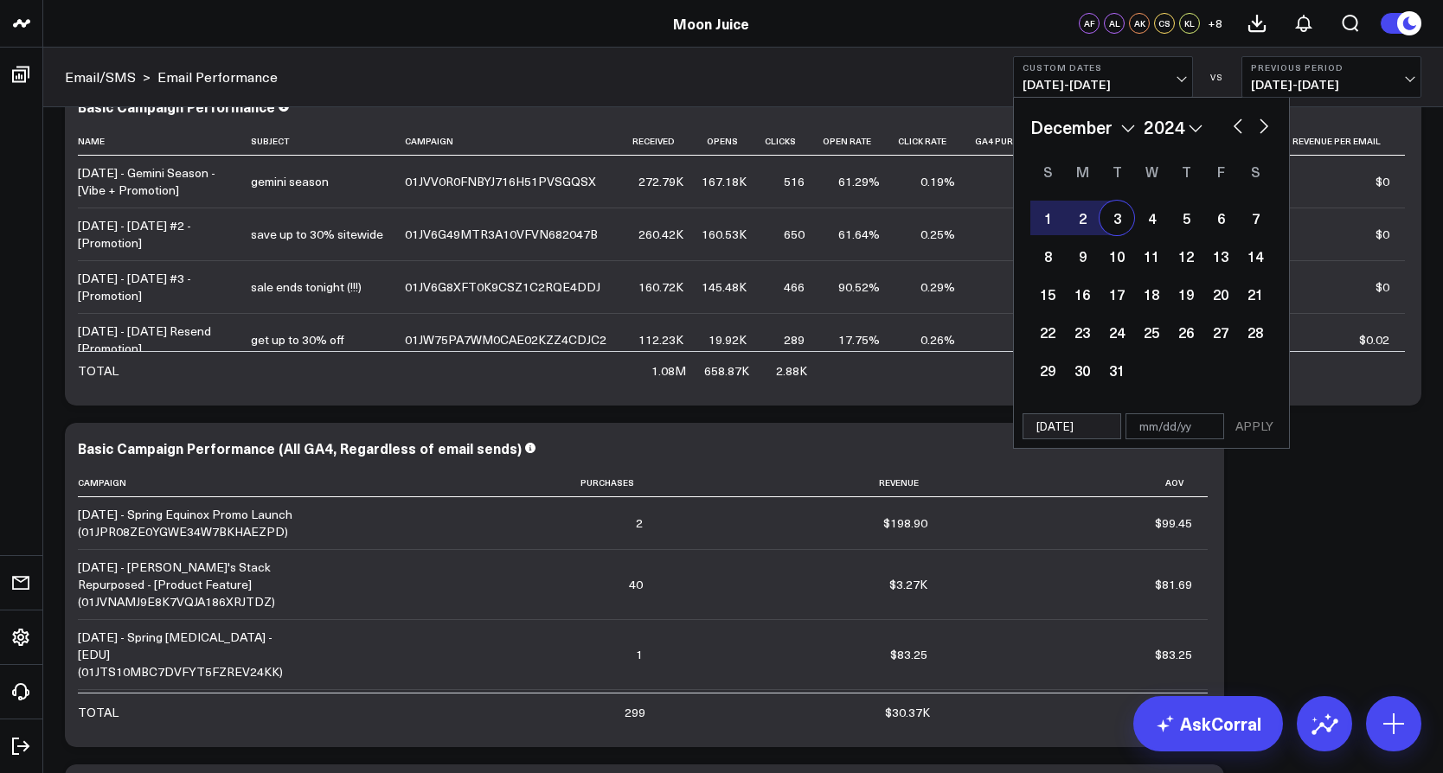
click at [1126, 216] on div "3" at bounding box center [1117, 218] width 35 height 35
type input "[DATE]"
select select "11"
select select "2024"
click at [1265, 426] on button "APPLY" at bounding box center [1254, 427] width 52 height 26
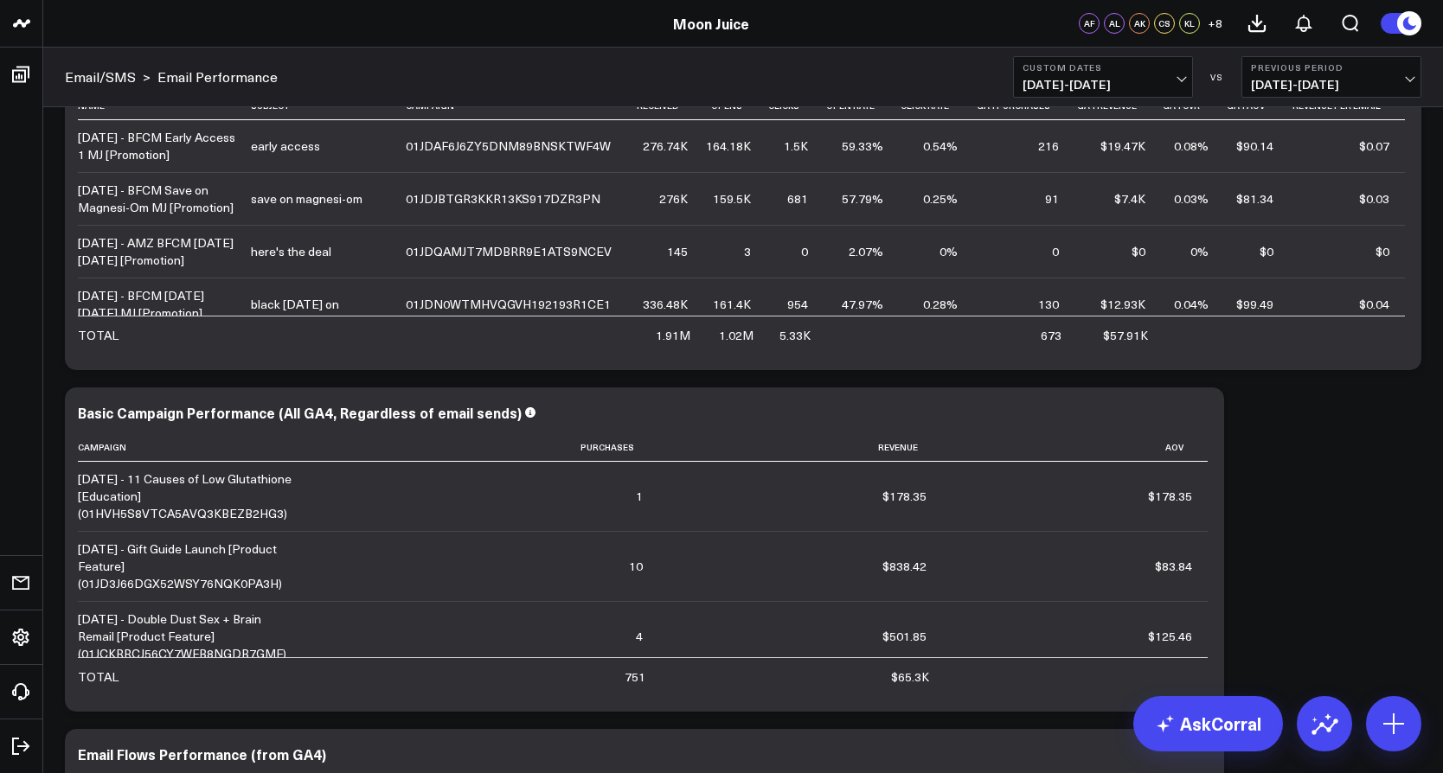
click at [1157, 89] on span "[DATE] - [DATE]" at bounding box center [1103, 85] width 161 height 14
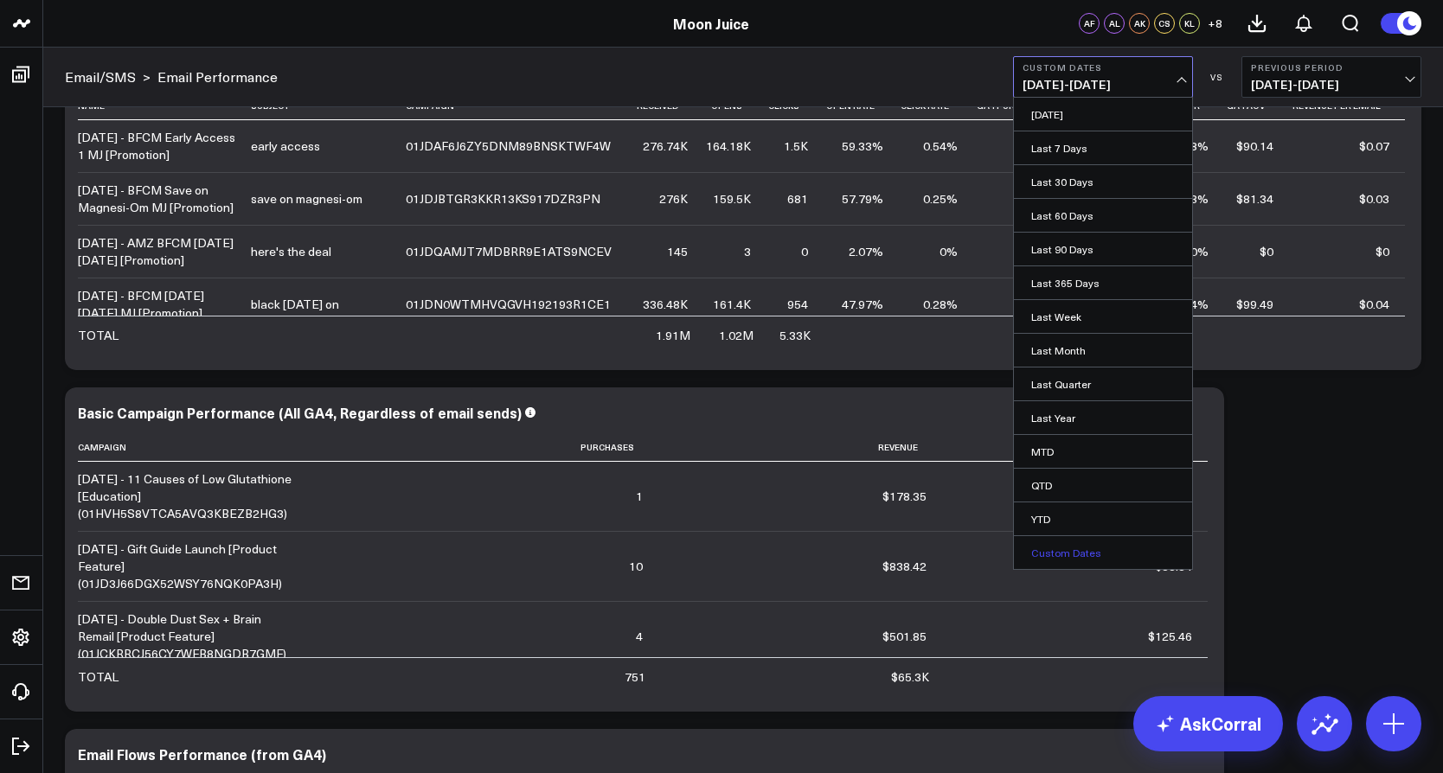
click at [1087, 548] on link "Custom Dates" at bounding box center [1103, 552] width 178 height 33
select select "9"
select select "2025"
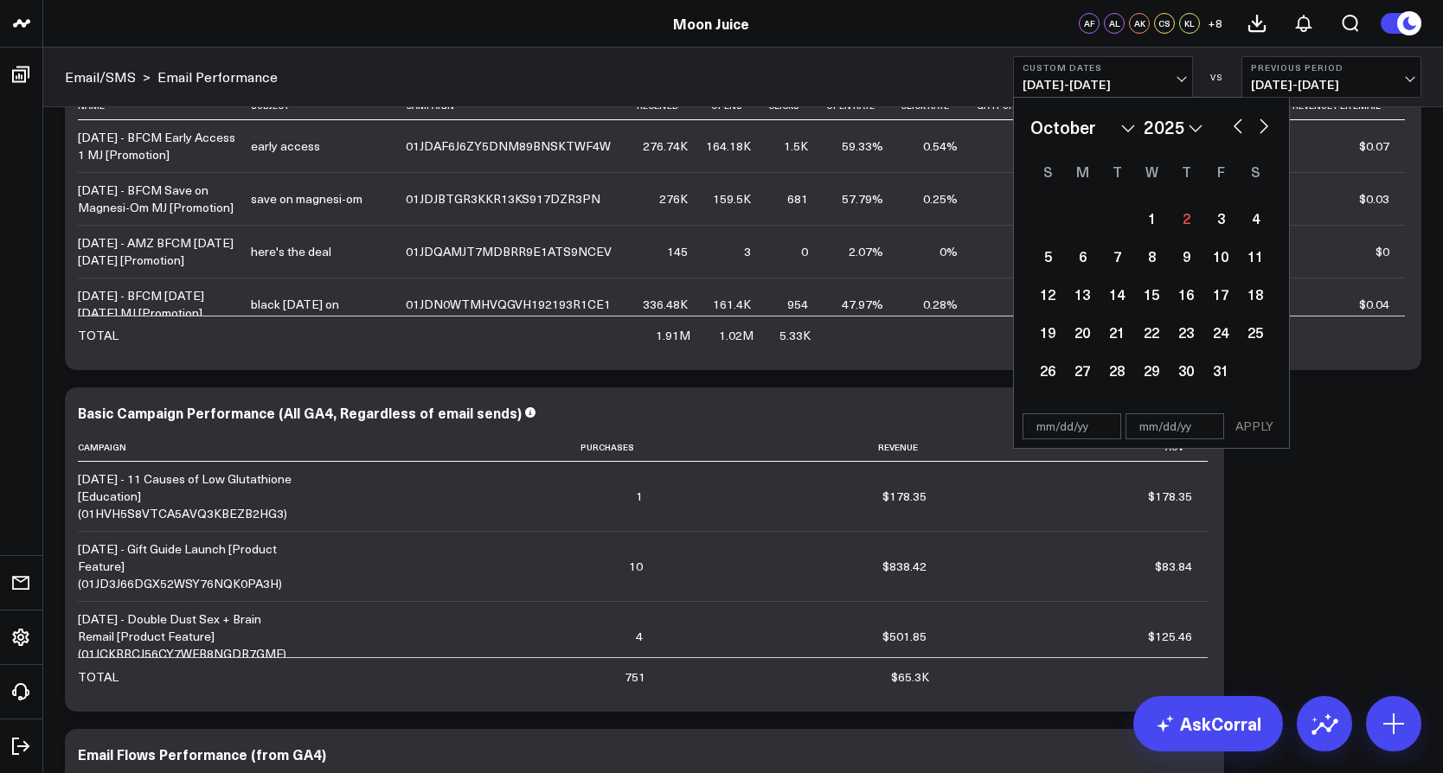
click at [1209, 125] on div "January February March April May June July August September October November [D…" at bounding box center [1151, 127] width 242 height 26
click at [1199, 131] on select "2026 2025 2024 2023 2022 2021 2020 2019 2018 2017 2016 2015 2014 2013 2012 2011…" at bounding box center [1173, 127] width 59 height 26
select select "9"
select select "2023"
select select "10"
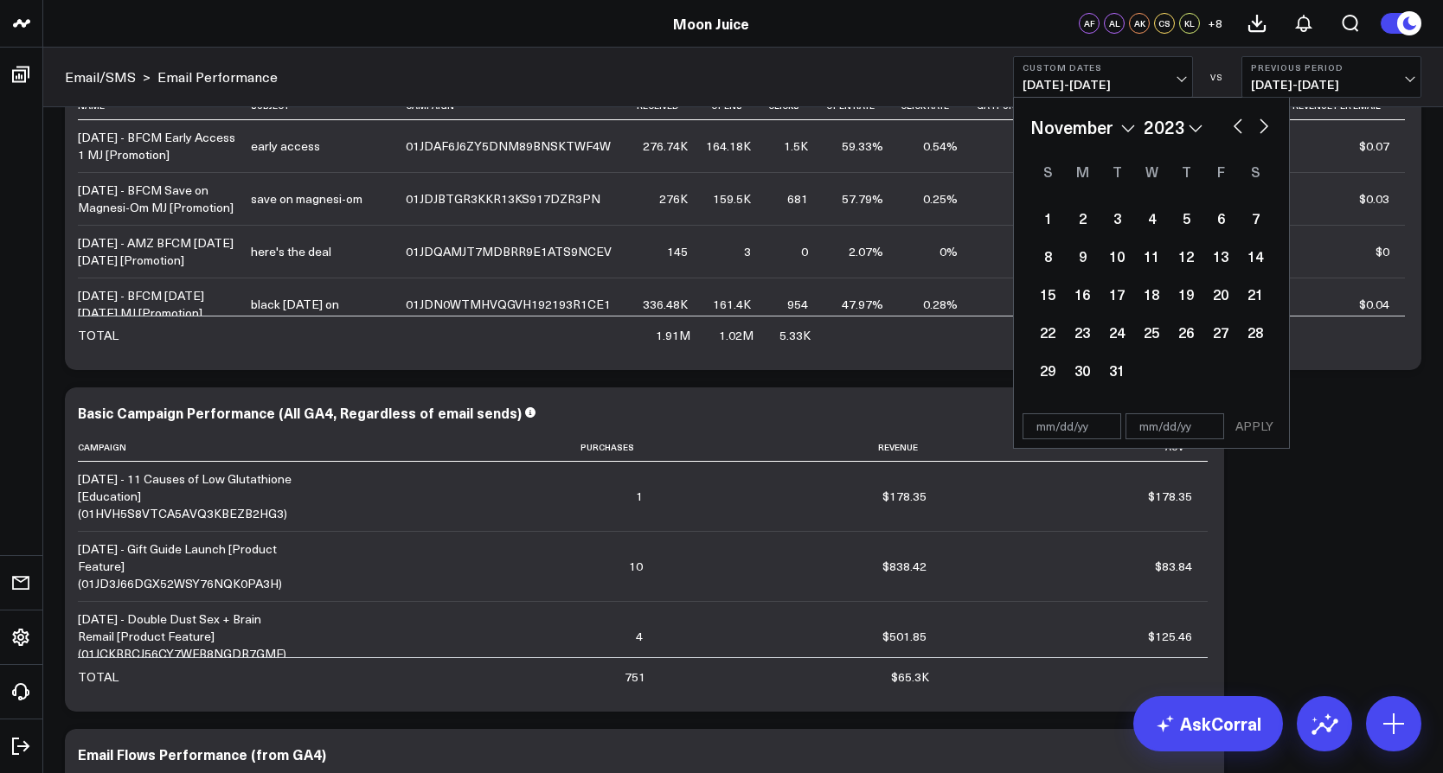
select select "2023"
click at [1249, 291] on div "18" at bounding box center [1255, 294] width 35 height 35
type input "[DATE]"
select select "10"
select select "2023"
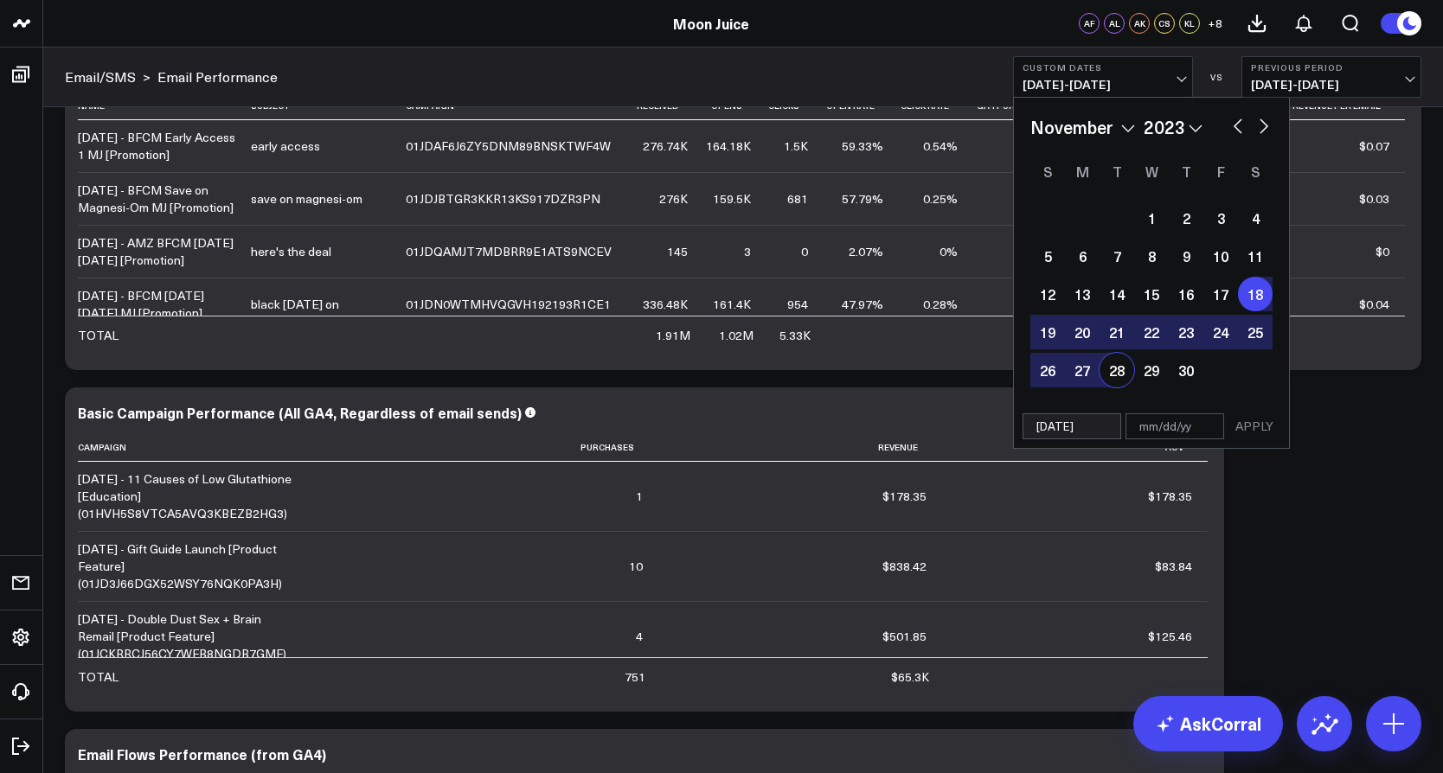
click at [1100, 385] on div "28" at bounding box center [1117, 370] width 35 height 35
type input "[DATE]"
select select "10"
select select "2023"
click at [1254, 433] on button "APPLY" at bounding box center [1254, 427] width 52 height 26
